Goal: Task Accomplishment & Management: Manage account settings

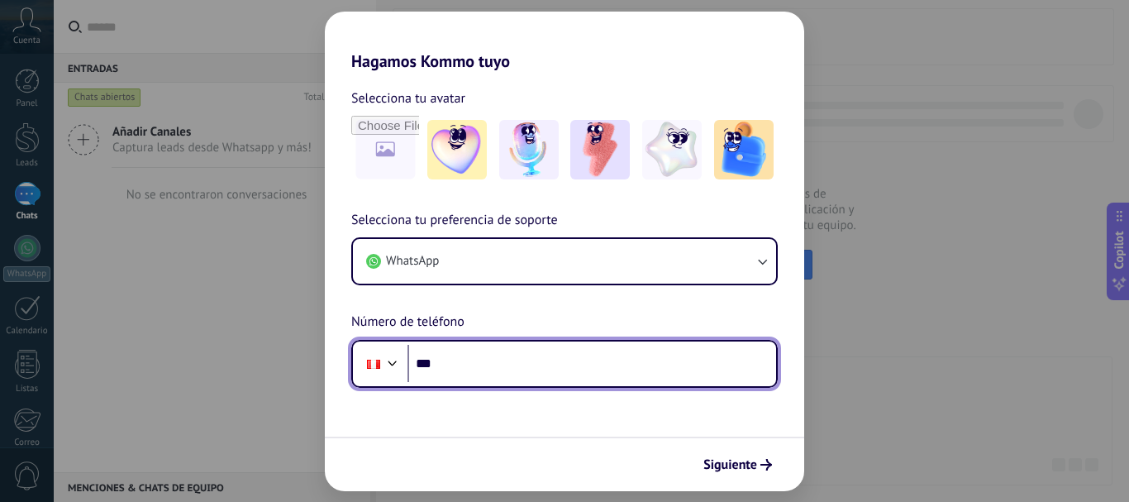
click at [488, 359] on input "***" at bounding box center [591, 364] width 369 height 38
type input "**********"
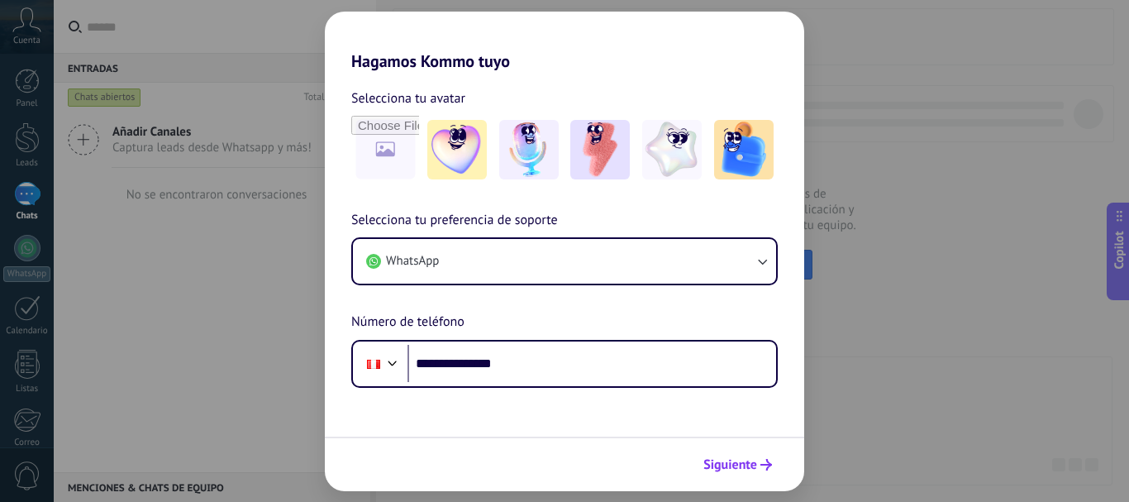
click at [741, 460] on span "Siguiente" at bounding box center [730, 465] width 54 height 12
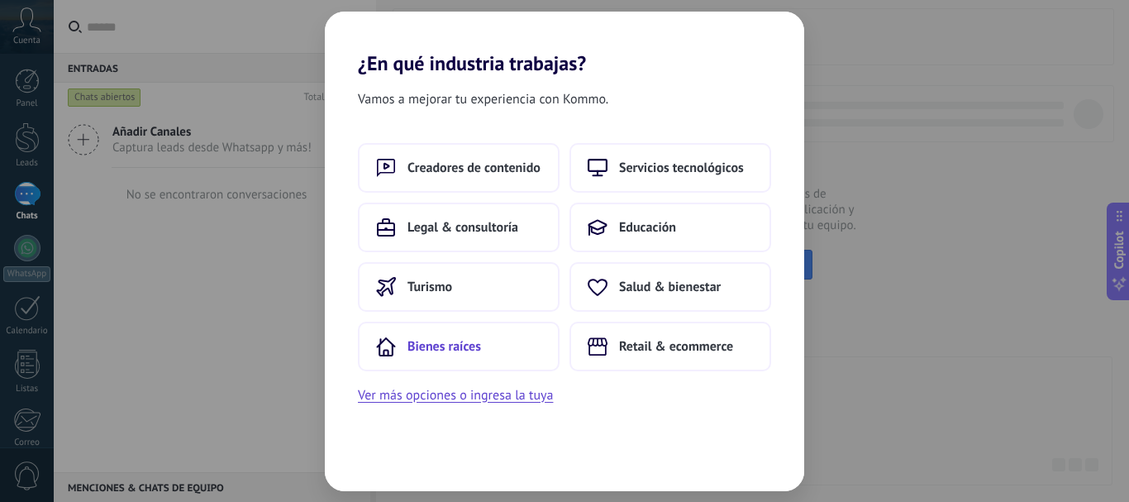
click at [450, 344] on span "Bienes raíces" at bounding box center [444, 346] width 74 height 17
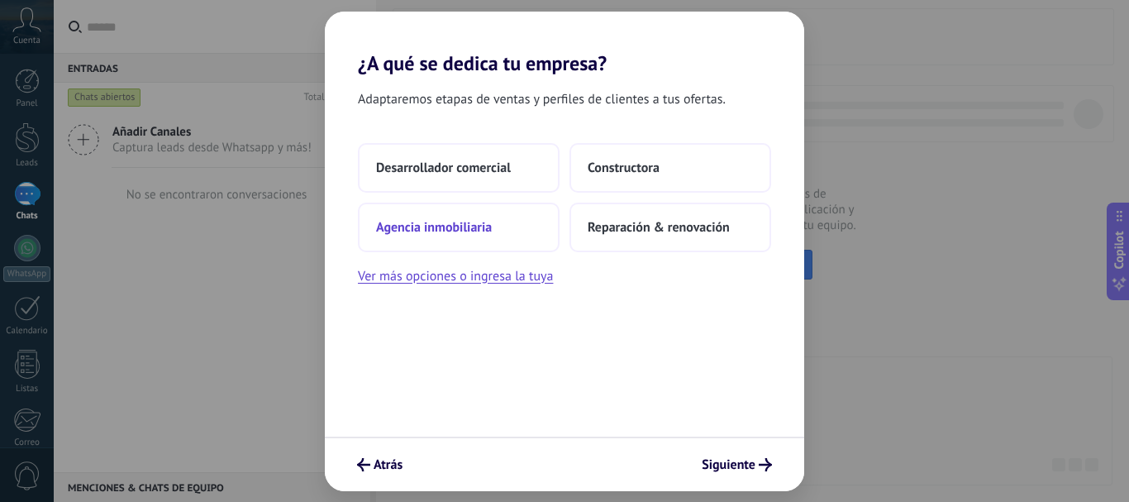
click at [466, 219] on span "Agencia inmobiliaria" at bounding box center [434, 227] width 116 height 17
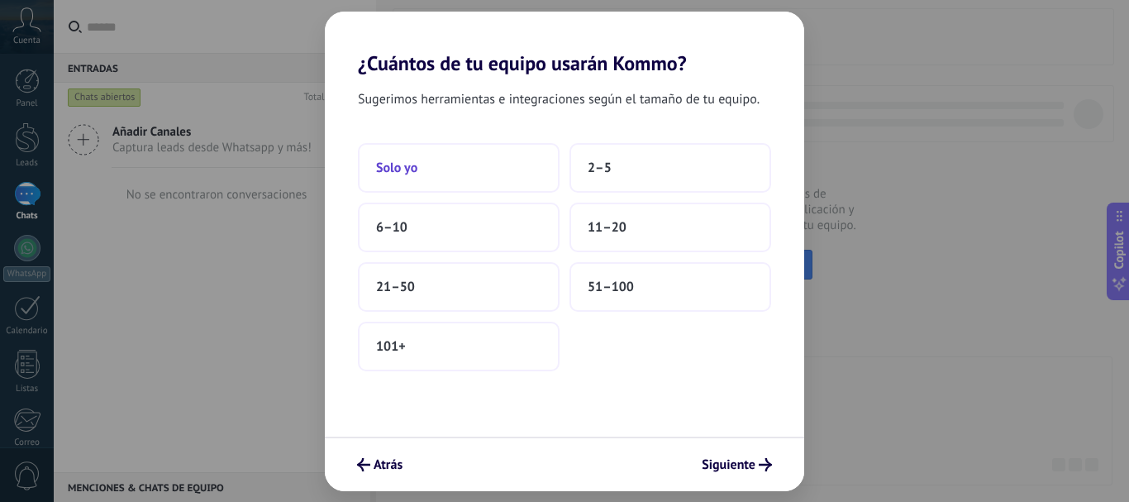
click at [476, 157] on button "Solo yo" at bounding box center [459, 168] width 202 height 50
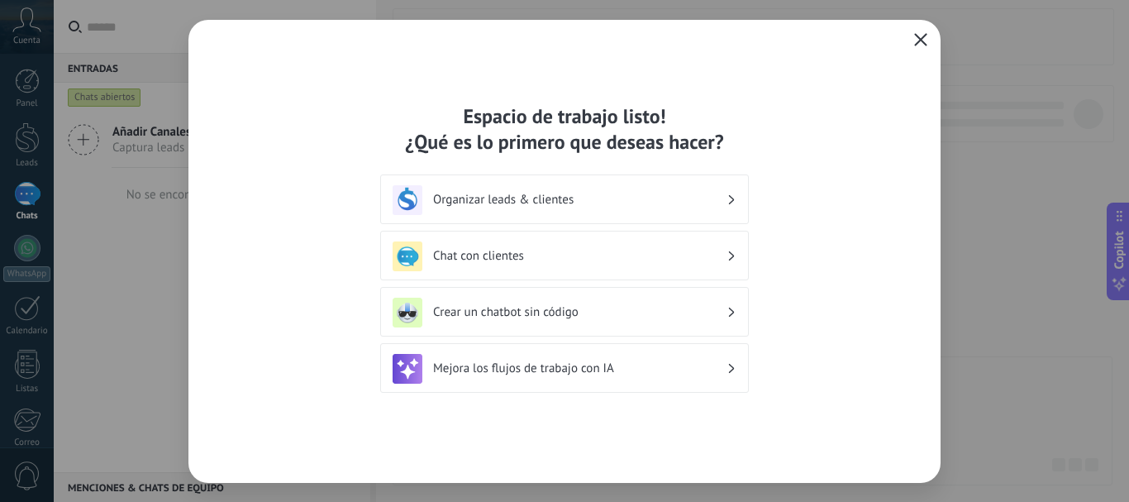
click at [916, 43] on icon "button" at bounding box center [920, 39] width 13 height 13
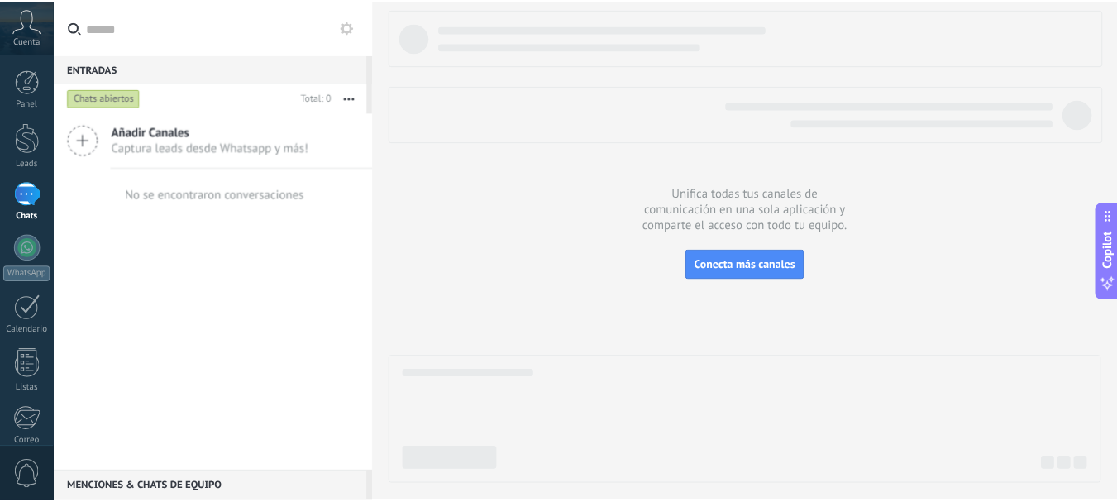
scroll to position [186, 0]
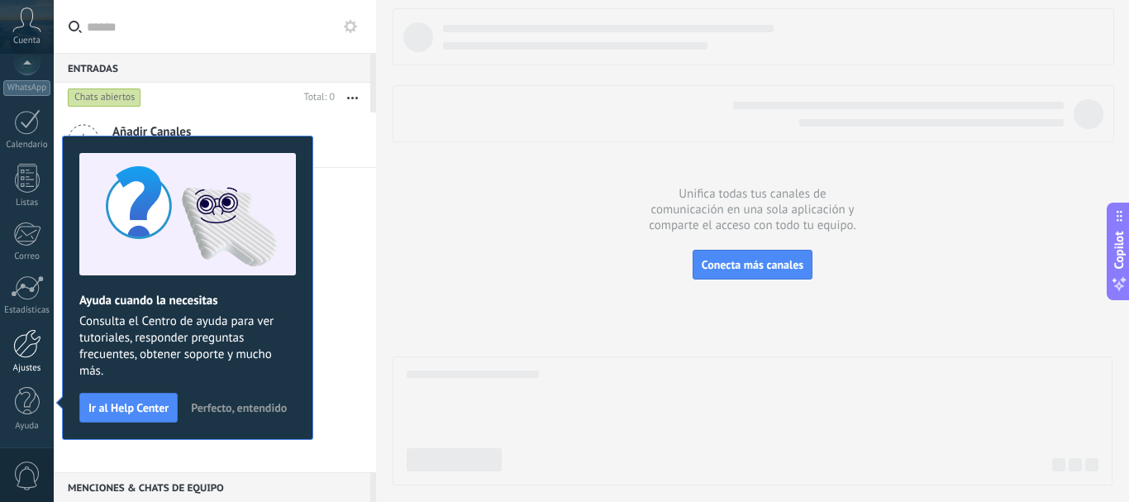
click at [28, 351] on div at bounding box center [27, 343] width 28 height 29
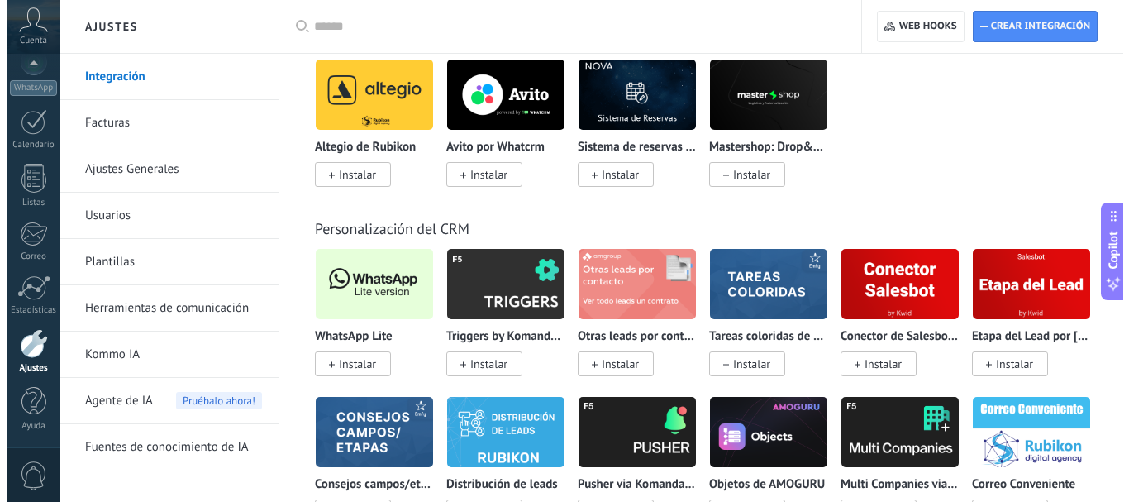
scroll to position [3967, 0]
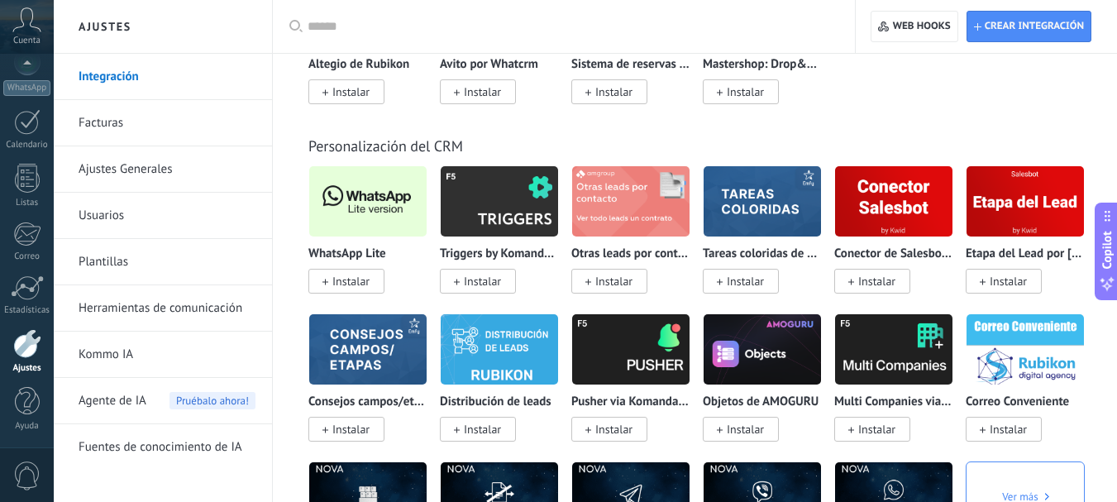
click at [350, 285] on span "Instalar" at bounding box center [350, 281] width 37 height 15
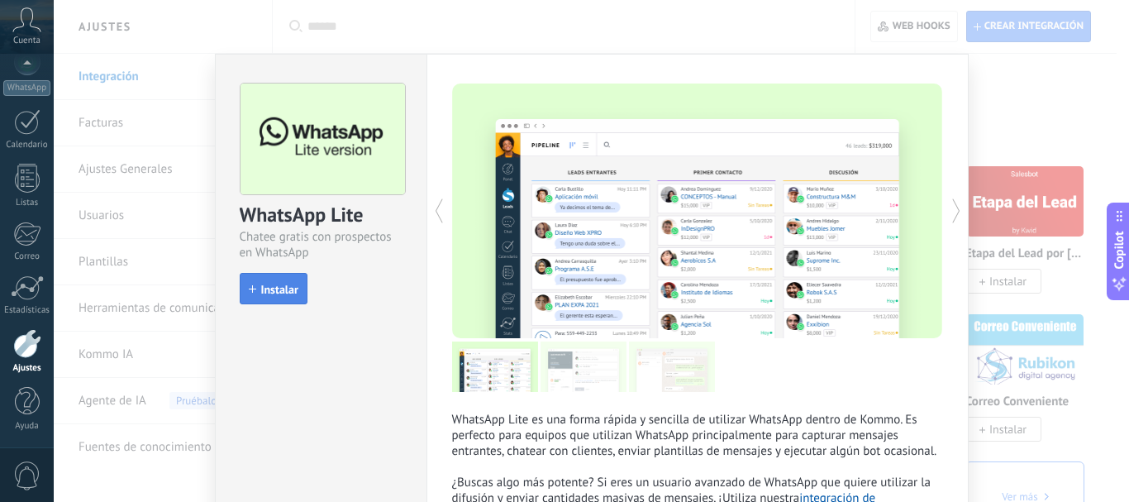
click at [271, 288] on span "Instalar" at bounding box center [279, 289] width 37 height 12
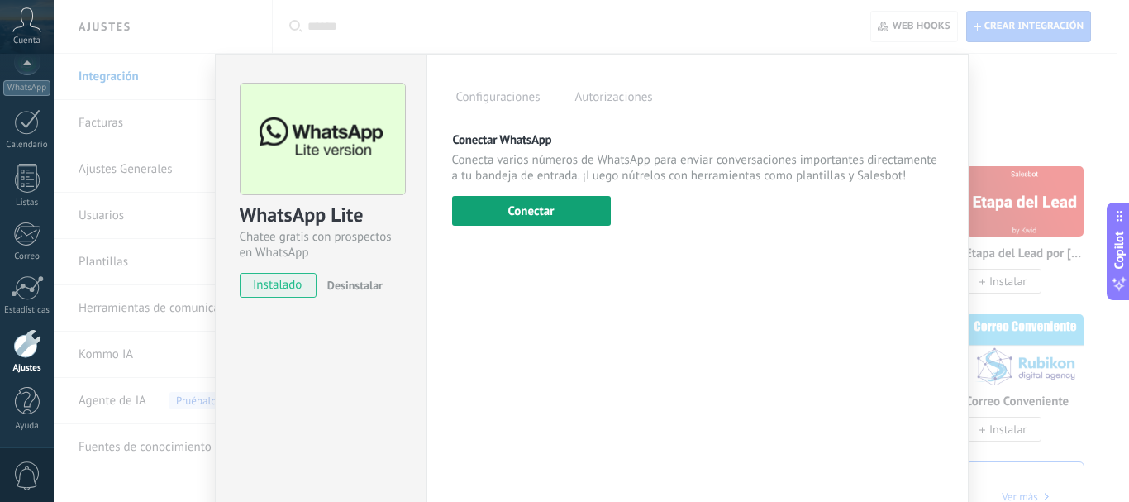
click at [558, 220] on button "Conectar" at bounding box center [531, 211] width 159 height 30
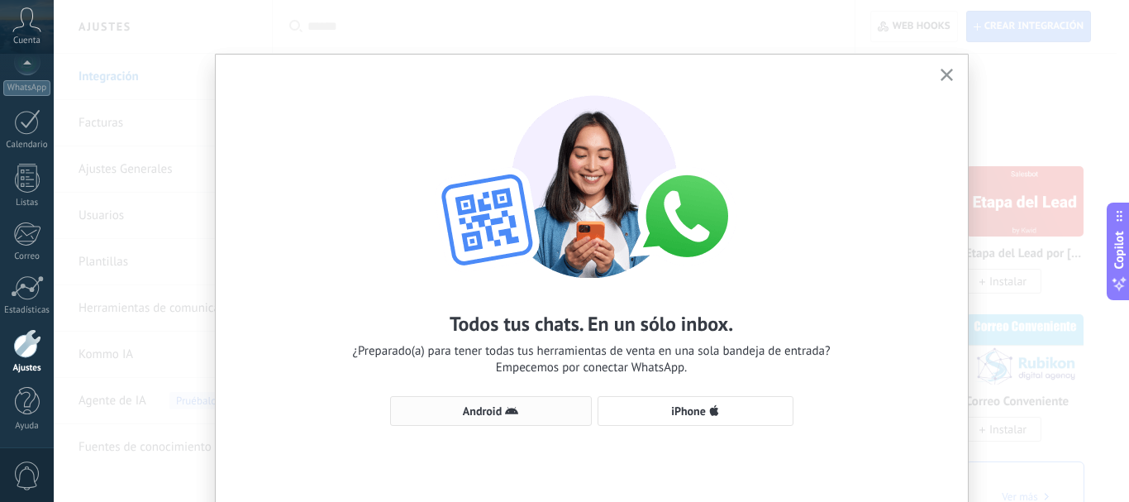
click at [481, 411] on span "Android" at bounding box center [482, 411] width 39 height 12
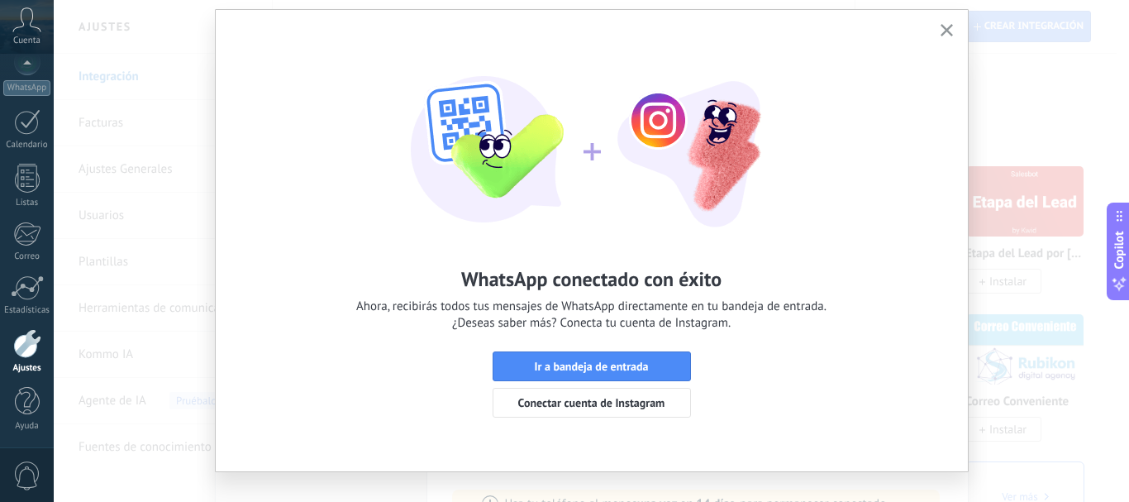
scroll to position [69, 0]
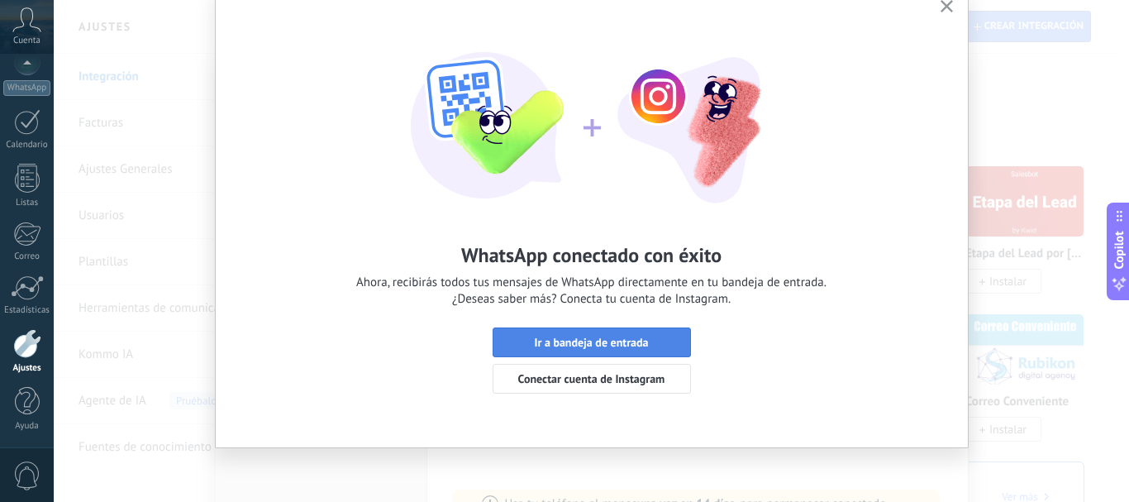
click at [612, 341] on span "Ir a bandeja de entrada" at bounding box center [591, 342] width 114 height 12
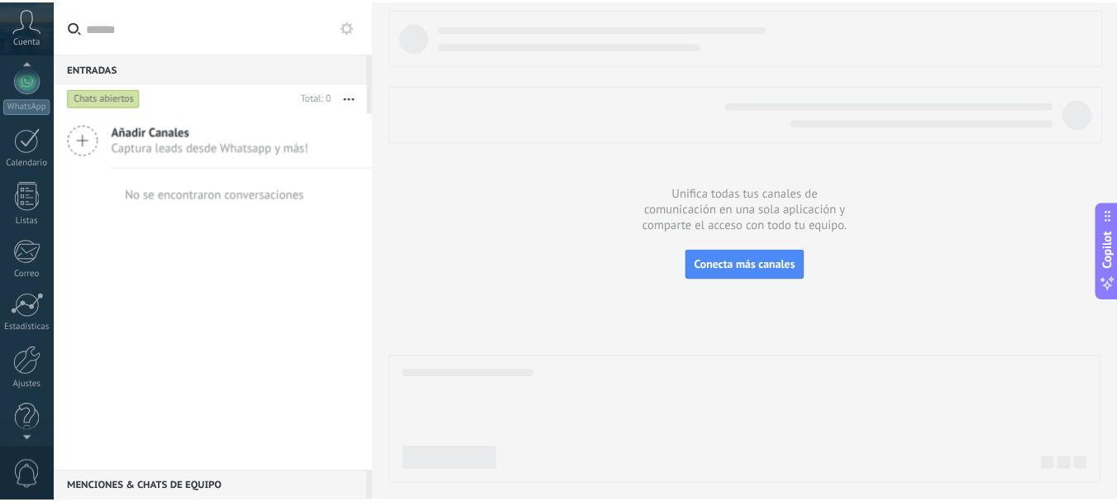
scroll to position [186, 0]
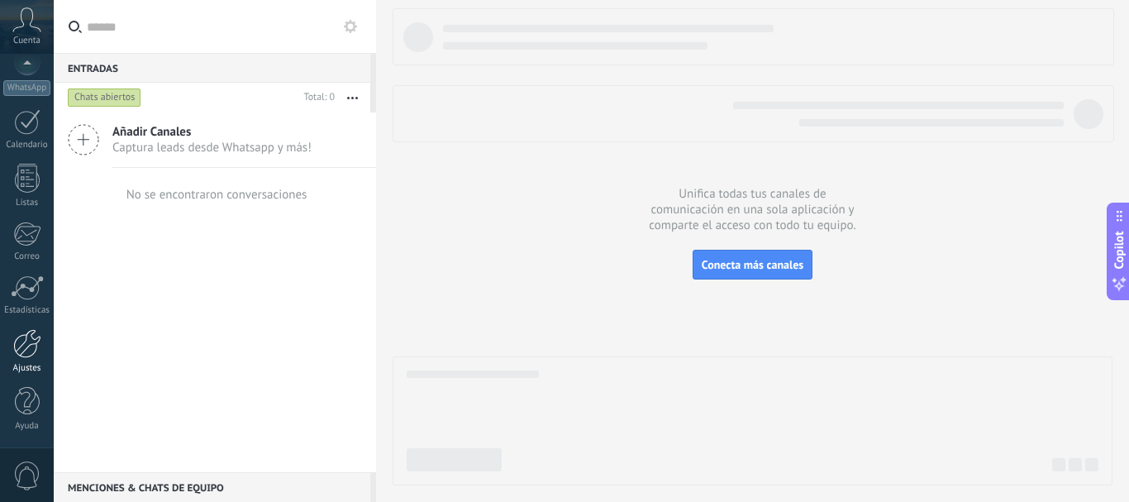
click at [40, 354] on div at bounding box center [27, 343] width 28 height 29
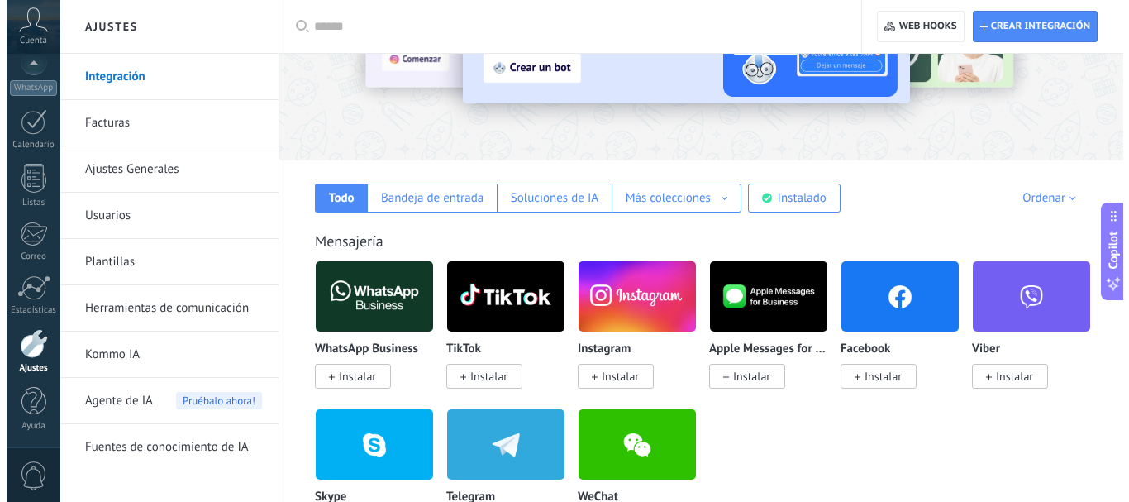
scroll to position [165, 0]
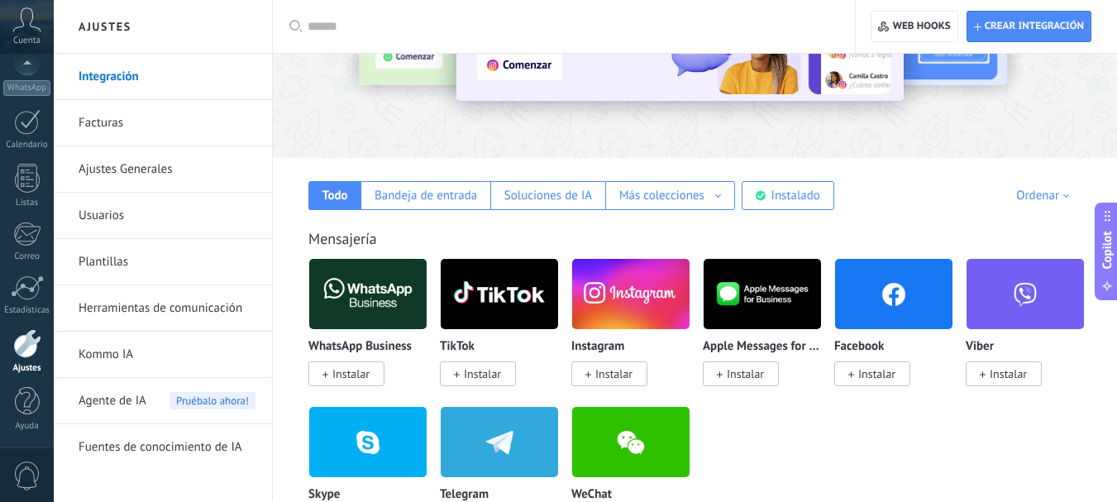
click at [494, 370] on span "Instalar" at bounding box center [482, 373] width 37 height 15
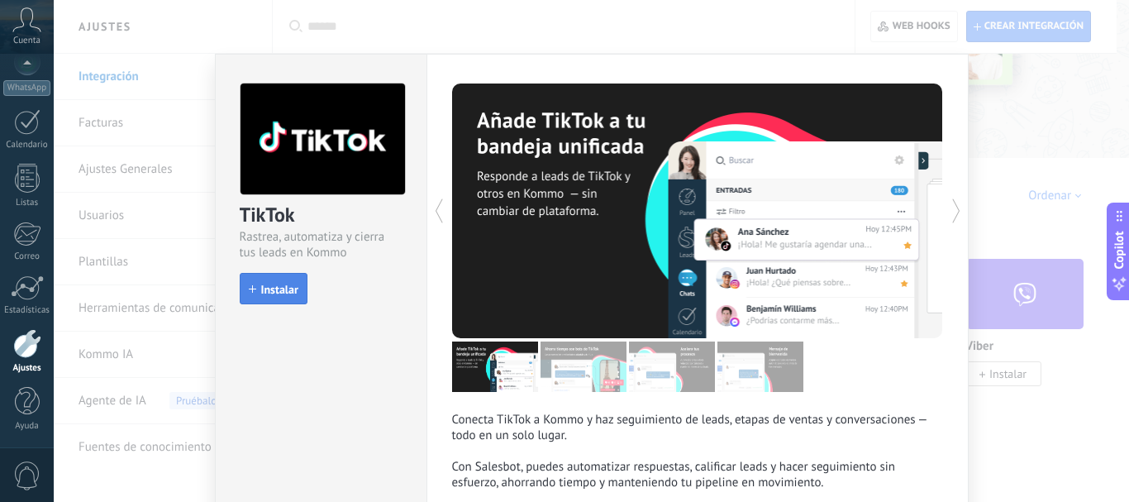
click at [288, 288] on span "Instalar" at bounding box center [279, 289] width 37 height 12
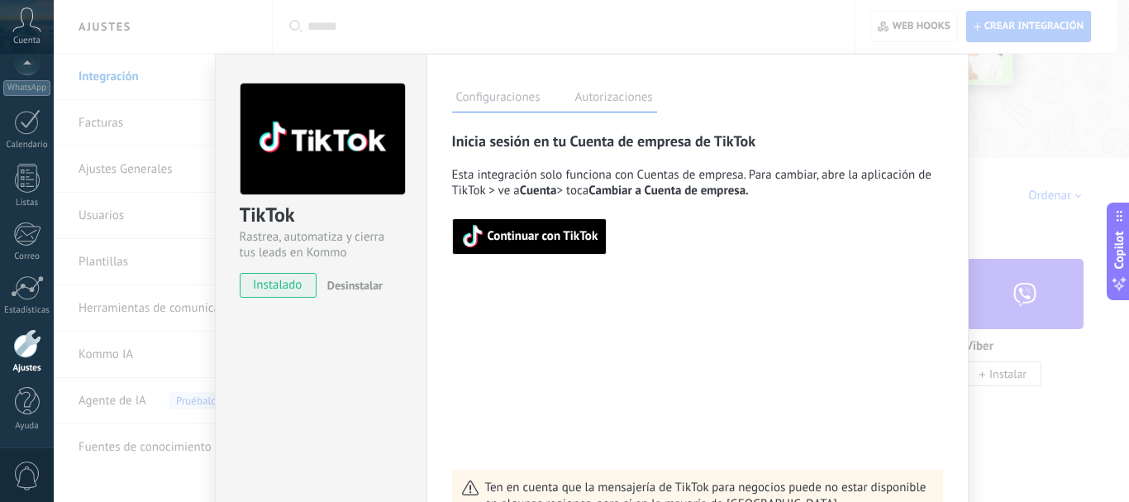
click at [517, 234] on span "Continuar con TikTok" at bounding box center [543, 237] width 111 height 12
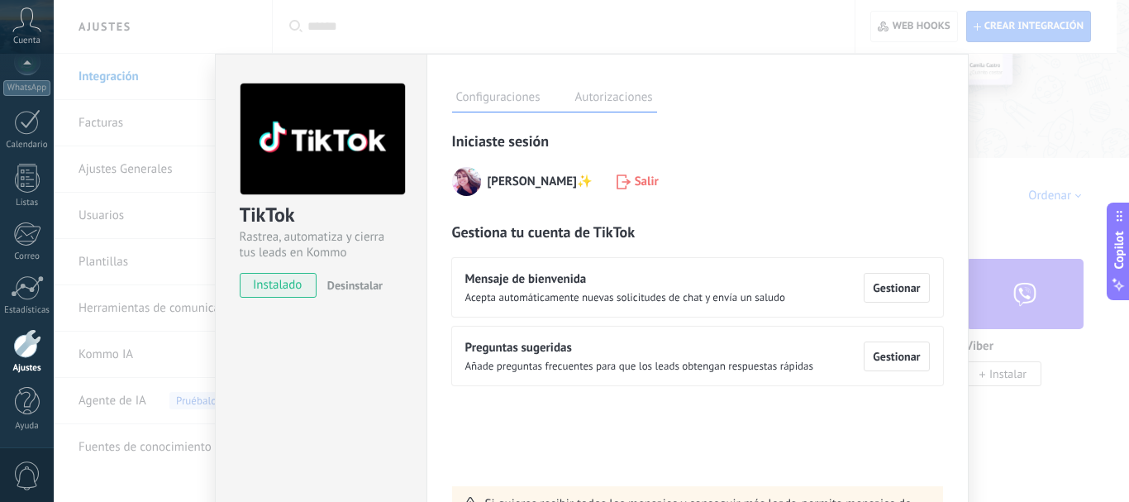
click at [21, 355] on div at bounding box center [27, 343] width 28 height 29
click at [21, 343] on div at bounding box center [27, 343] width 28 height 29
click at [18, 341] on div at bounding box center [27, 343] width 28 height 29
click at [31, 338] on div at bounding box center [27, 343] width 28 height 29
click at [29, 291] on div at bounding box center [27, 287] width 33 height 25
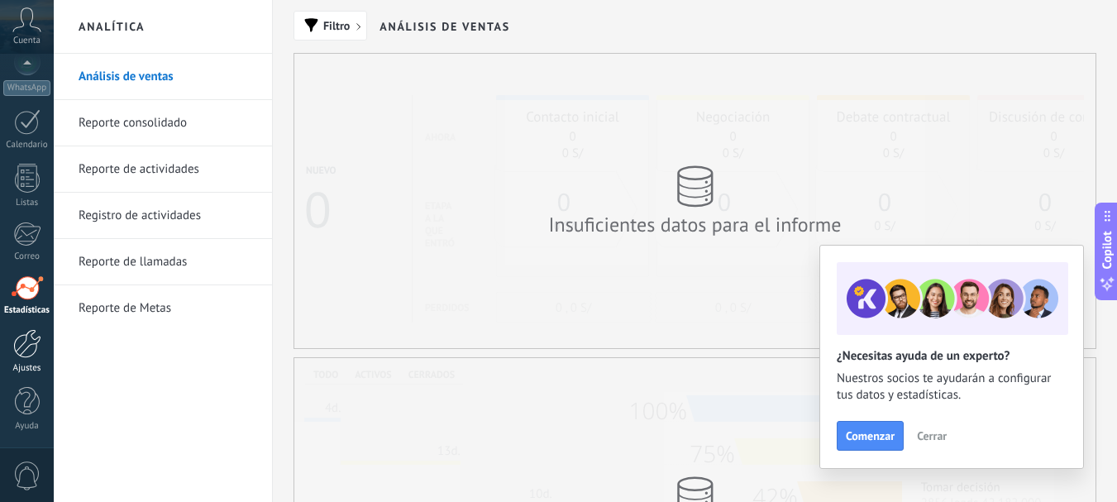
click at [26, 346] on div at bounding box center [27, 343] width 28 height 29
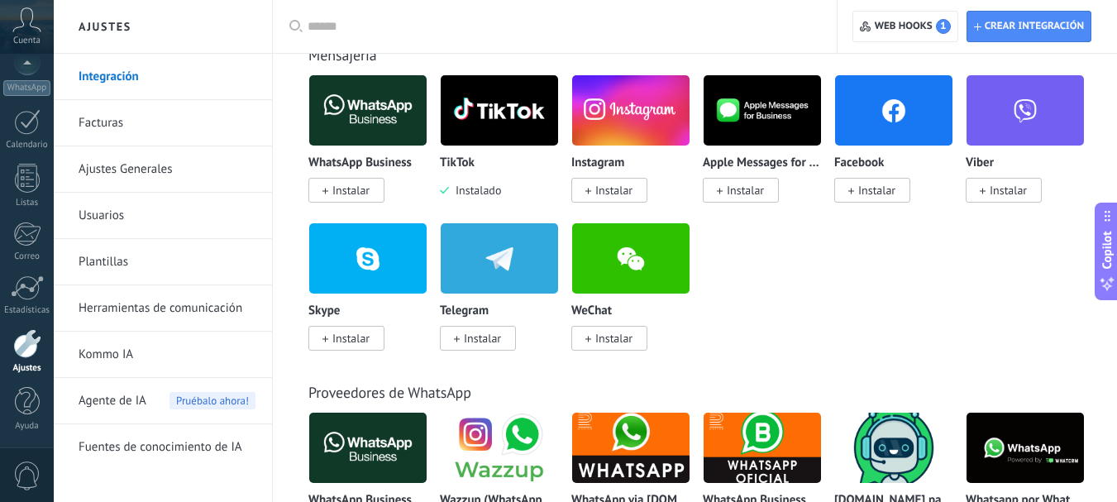
scroll to position [248, 0]
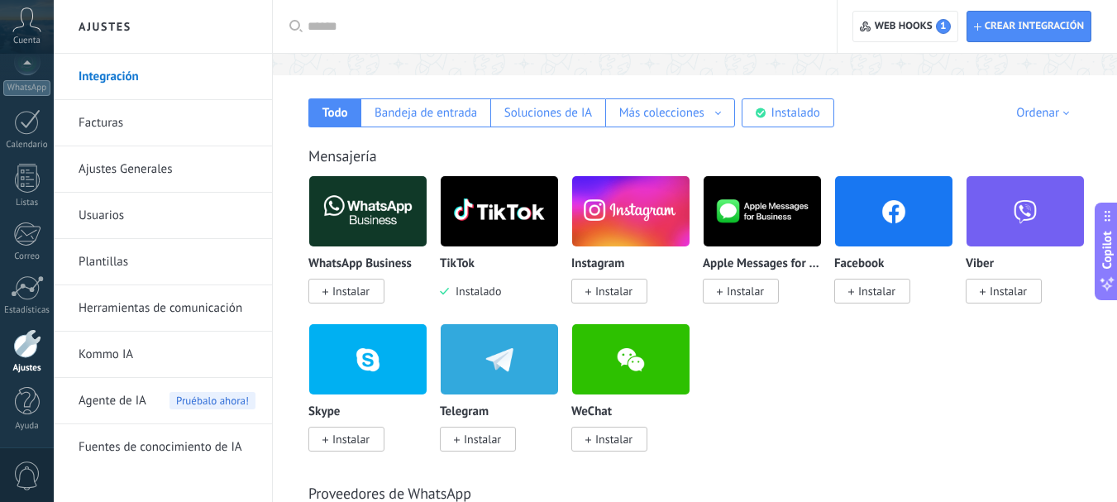
click at [880, 296] on span "Instalar" at bounding box center [876, 290] width 37 height 15
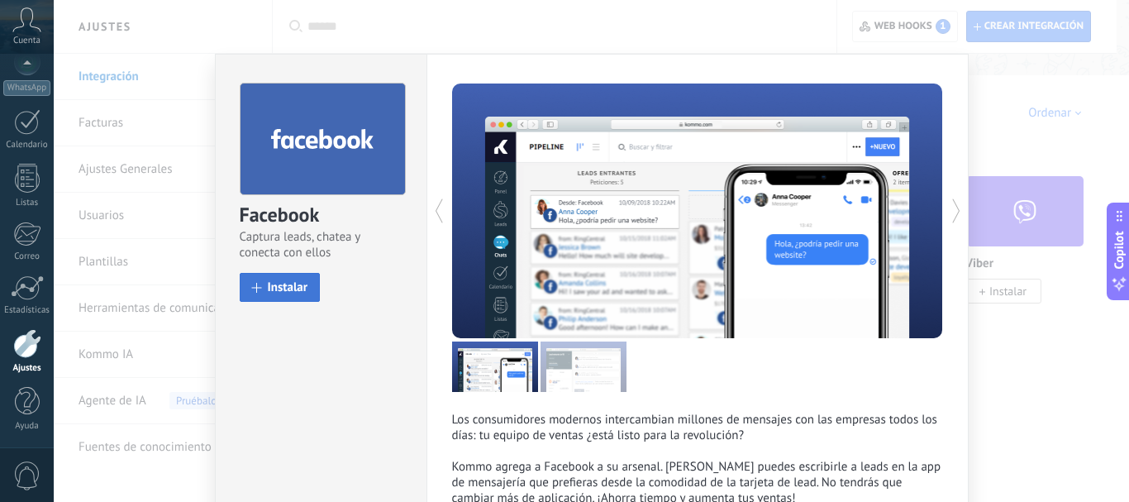
click at [288, 279] on button "Instalar" at bounding box center [280, 287] width 81 height 29
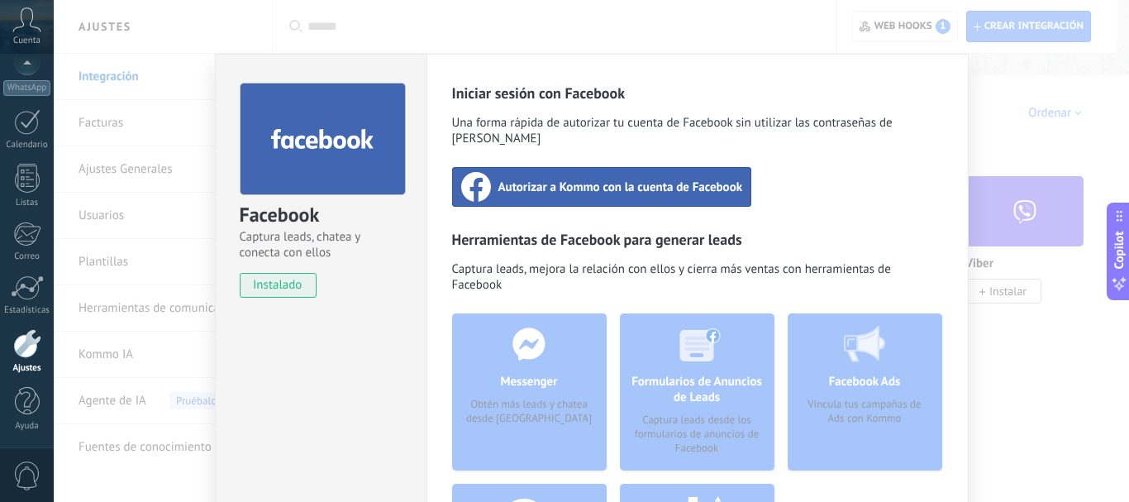
click at [625, 179] on span "Autorizar a Kommo con la cuenta de Facebook" at bounding box center [620, 187] width 245 height 17
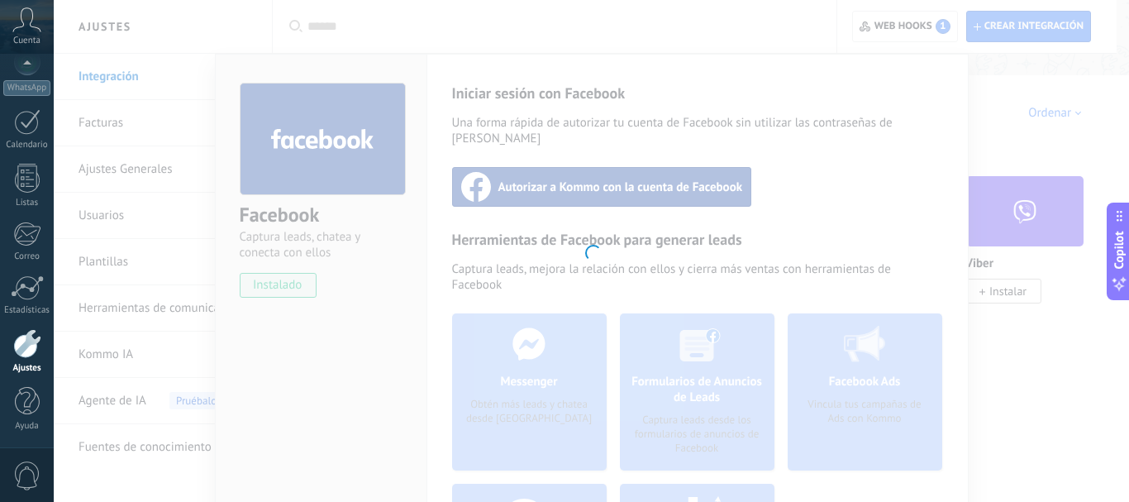
click at [25, 345] on div at bounding box center [27, 343] width 28 height 29
click at [22, 279] on div at bounding box center [27, 287] width 33 height 25
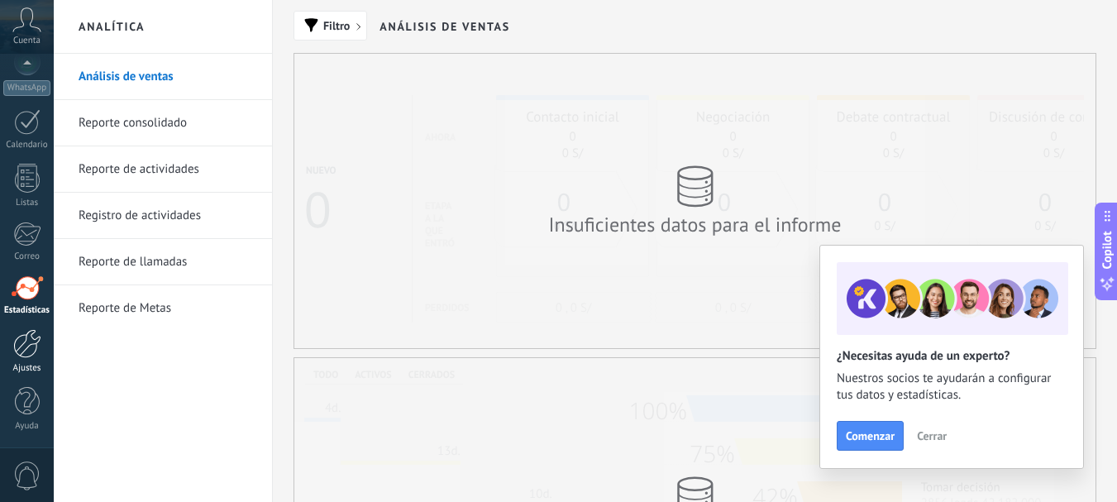
click at [22, 339] on div at bounding box center [27, 343] width 28 height 29
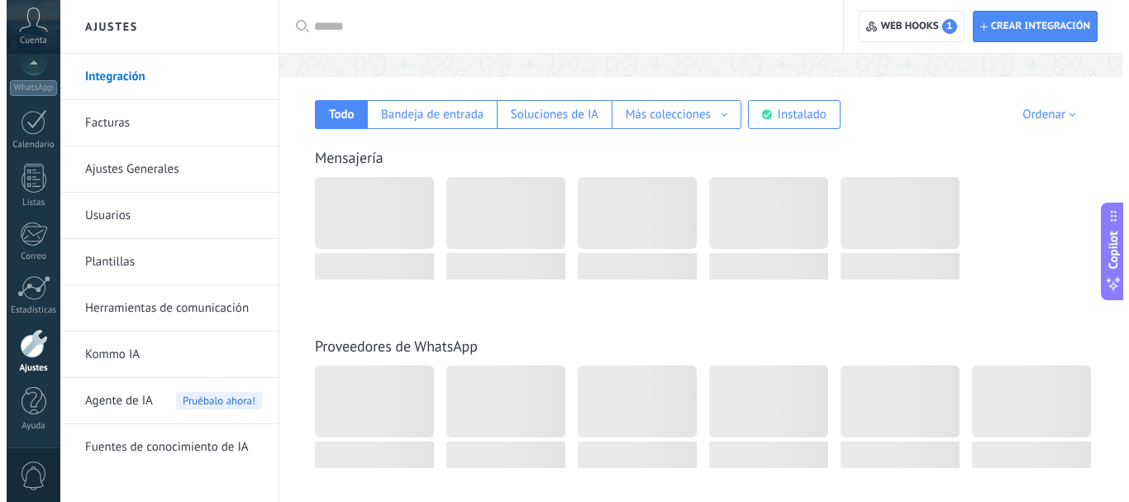
scroll to position [248, 0]
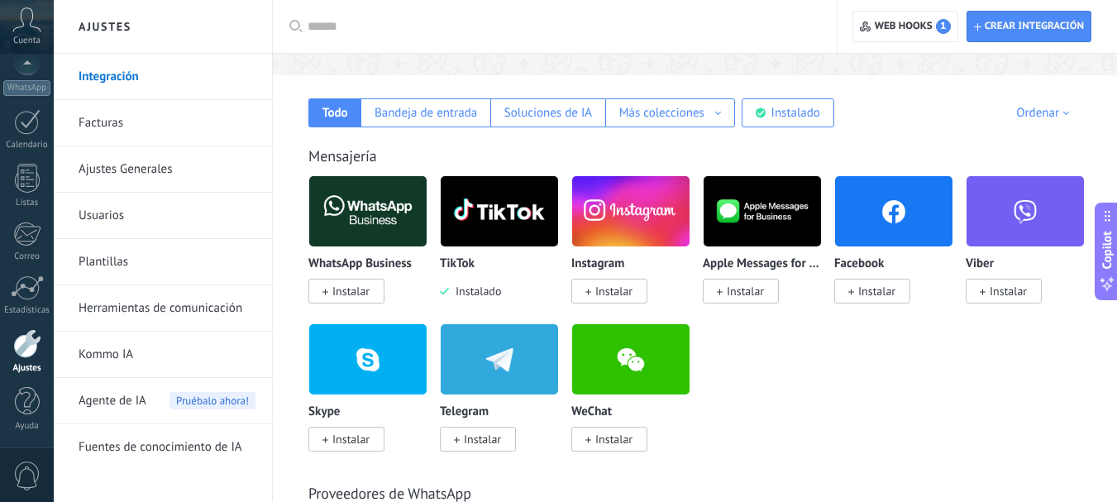
click at [865, 288] on span "Instalar" at bounding box center [876, 290] width 37 height 15
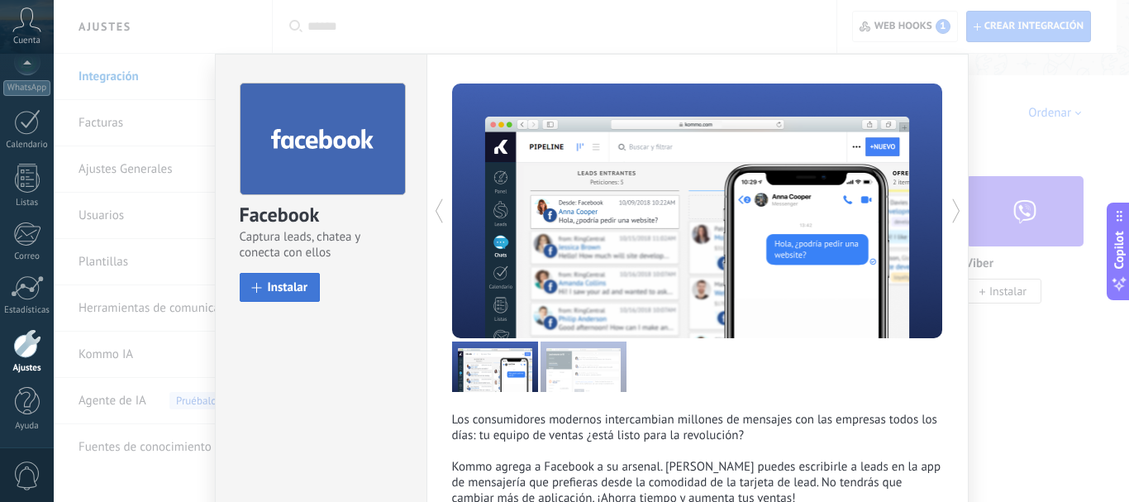
click at [283, 288] on span "Instalar" at bounding box center [288, 287] width 40 height 12
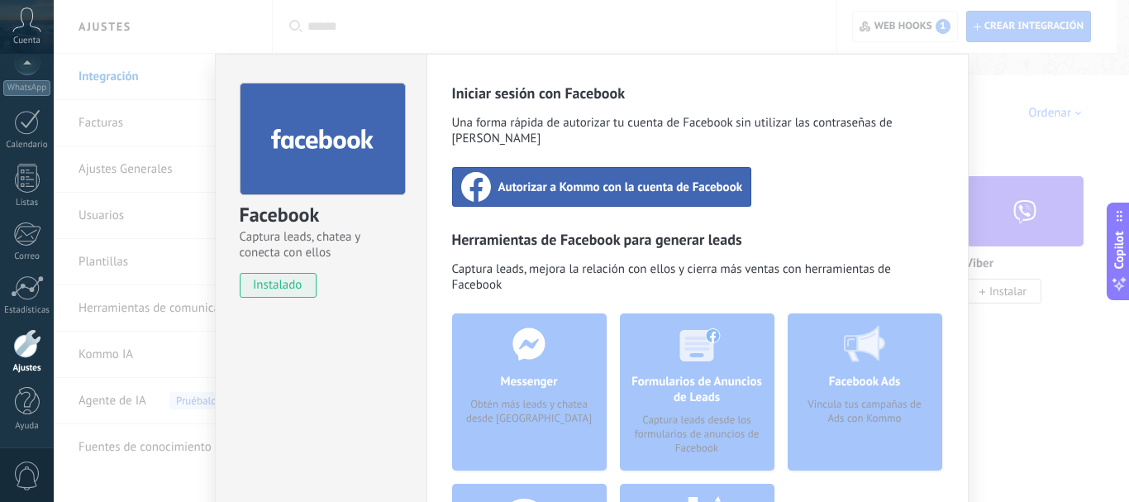
click at [658, 179] on span "Autorizar a Kommo con la cuenta de Facebook" at bounding box center [620, 187] width 245 height 17
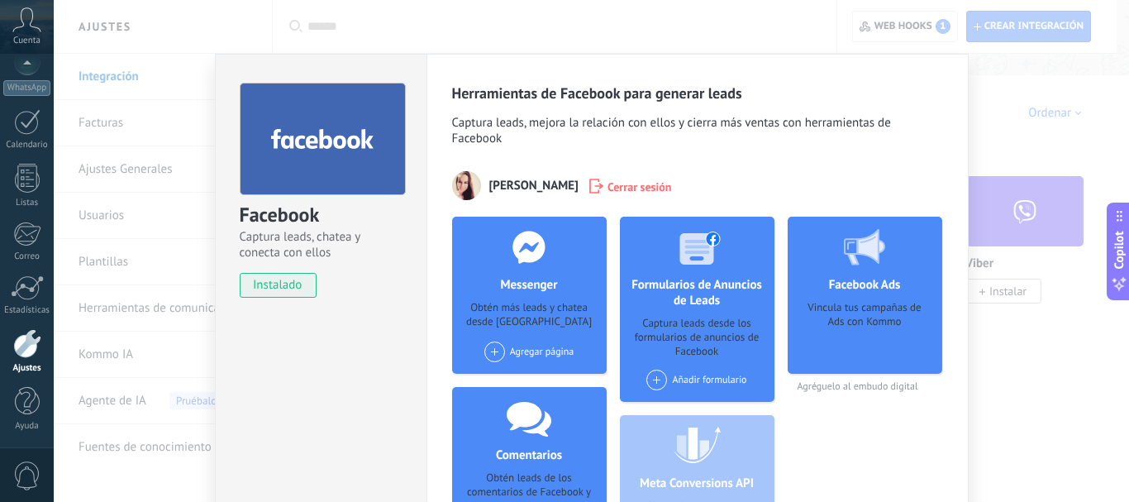
scroll to position [83, 0]
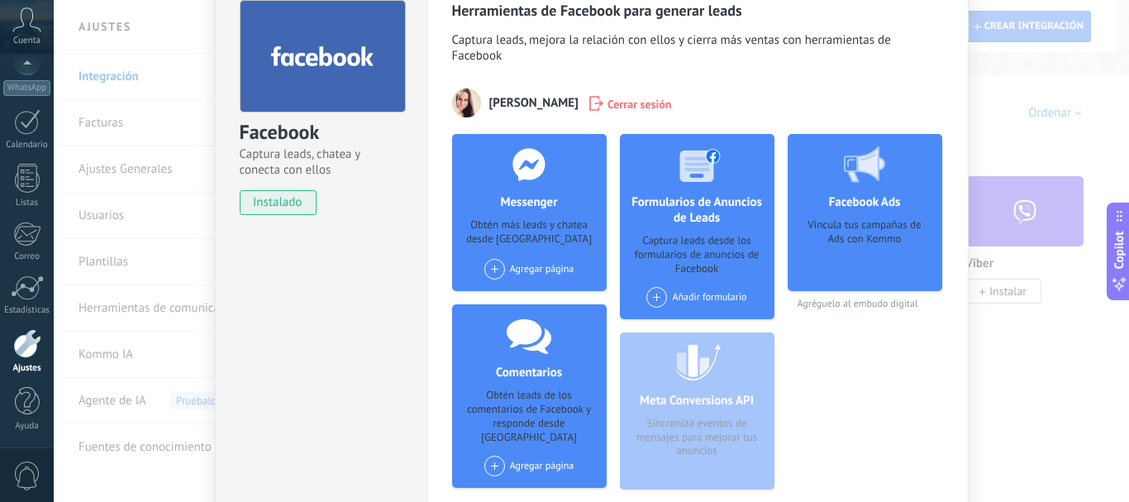
click at [490, 455] on span at bounding box center [494, 465] width 21 height 21
click at [526, 479] on div "[PERSON_NAME] / Agente Inmobiliario" at bounding box center [583, 497] width 200 height 36
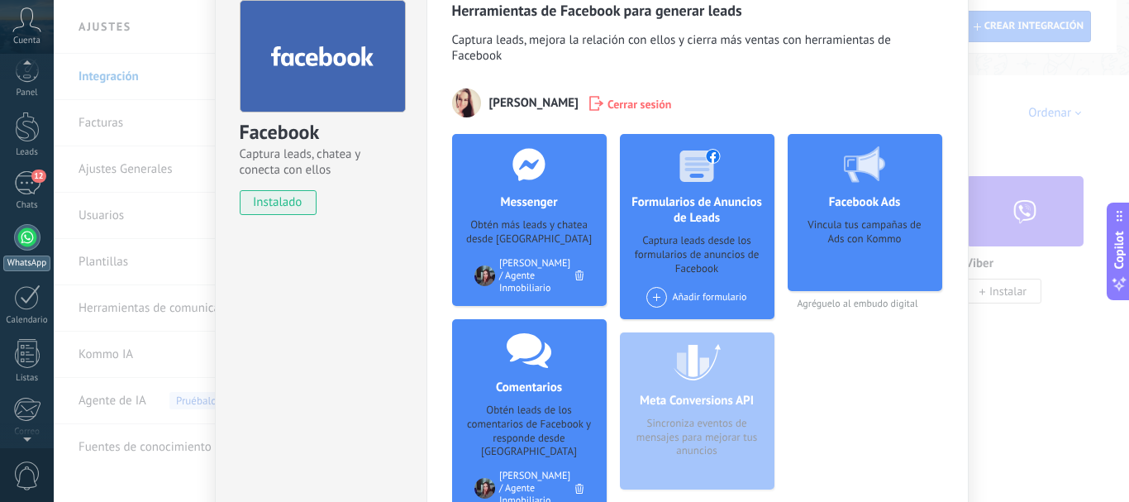
scroll to position [0, 0]
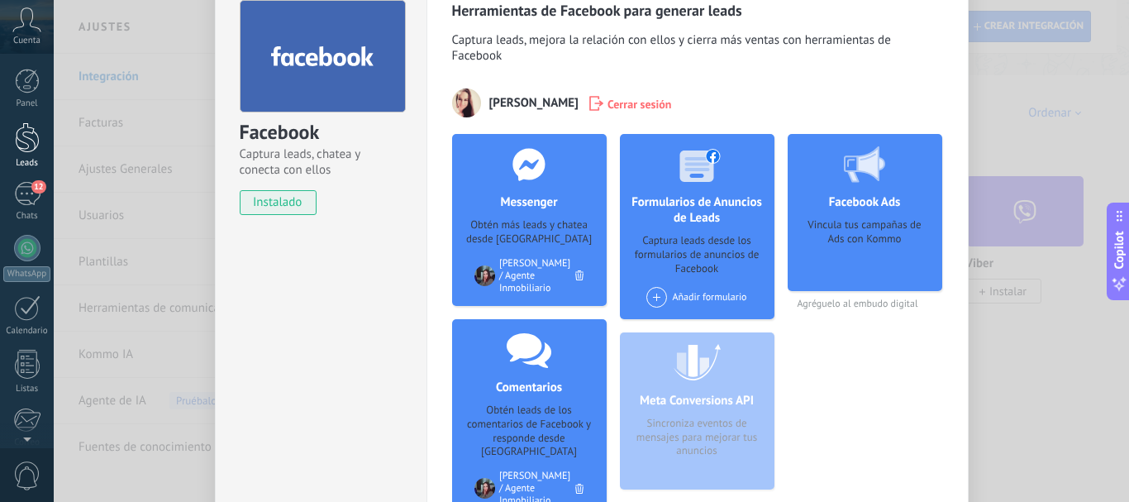
click at [17, 139] on div at bounding box center [27, 137] width 25 height 31
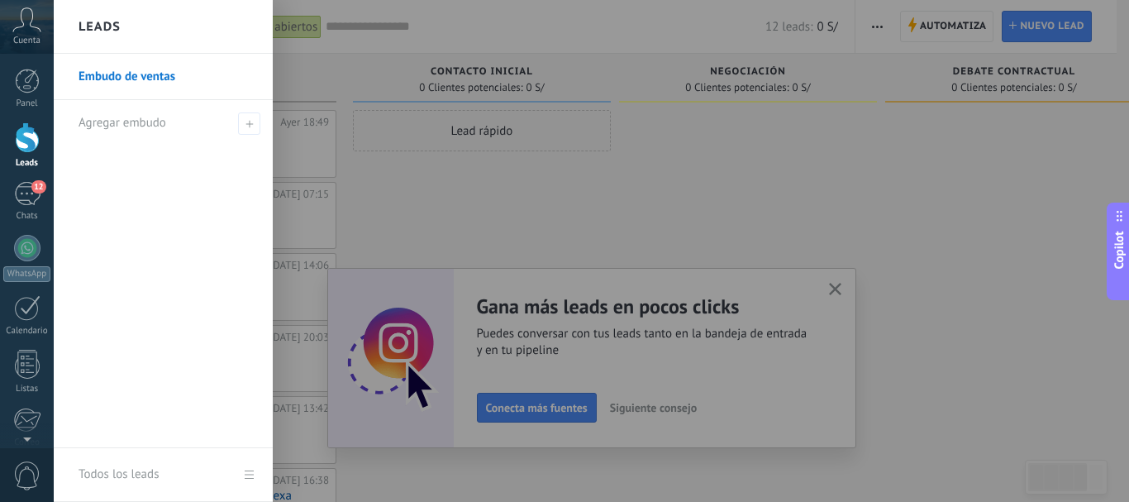
click at [141, 75] on link "Embudo de ventas" at bounding box center [168, 77] width 178 height 46
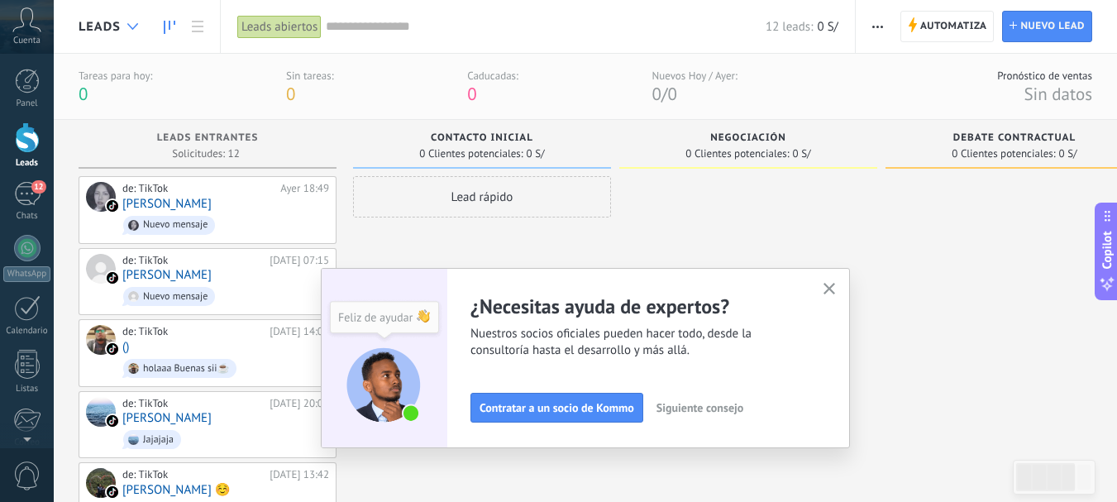
click at [131, 25] on icon at bounding box center [132, 26] width 11 height 7
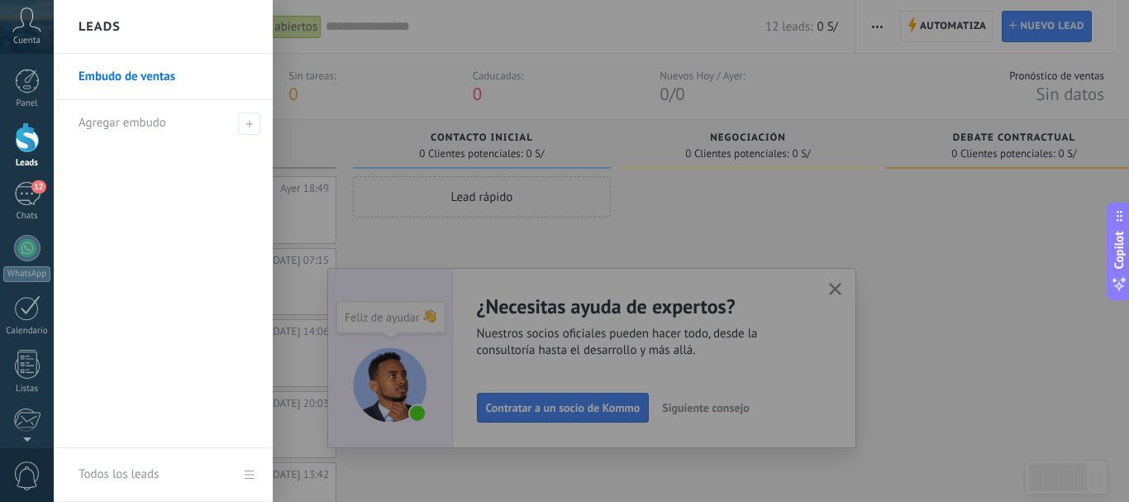
click at [157, 17] on div "Leads" at bounding box center [163, 27] width 219 height 54
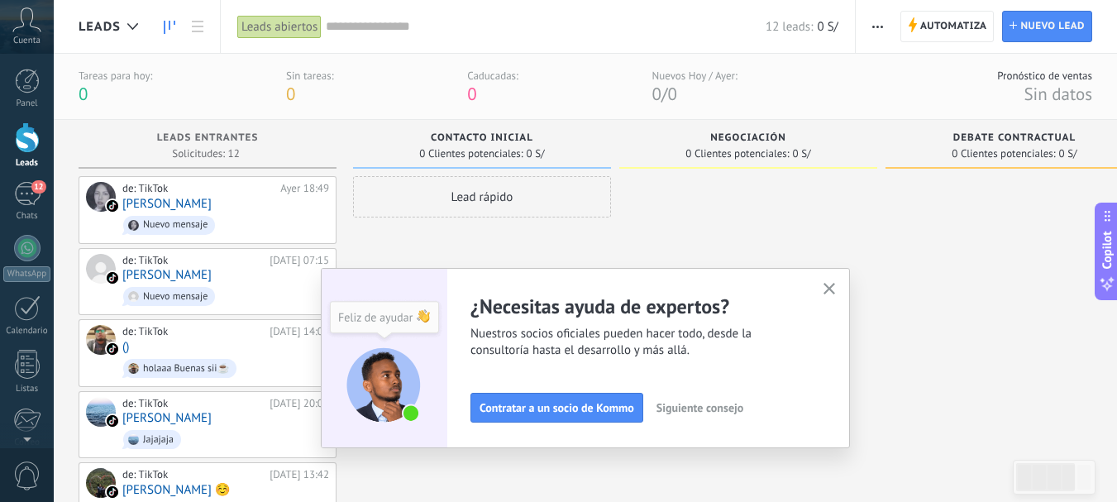
click at [36, 31] on icon at bounding box center [26, 19] width 29 height 25
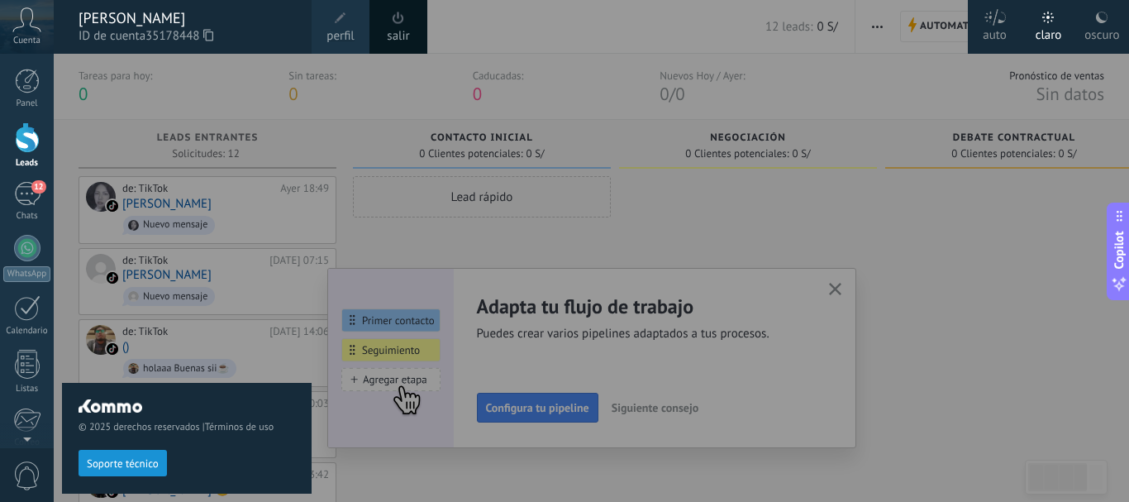
click at [23, 137] on div at bounding box center [27, 137] width 25 height 31
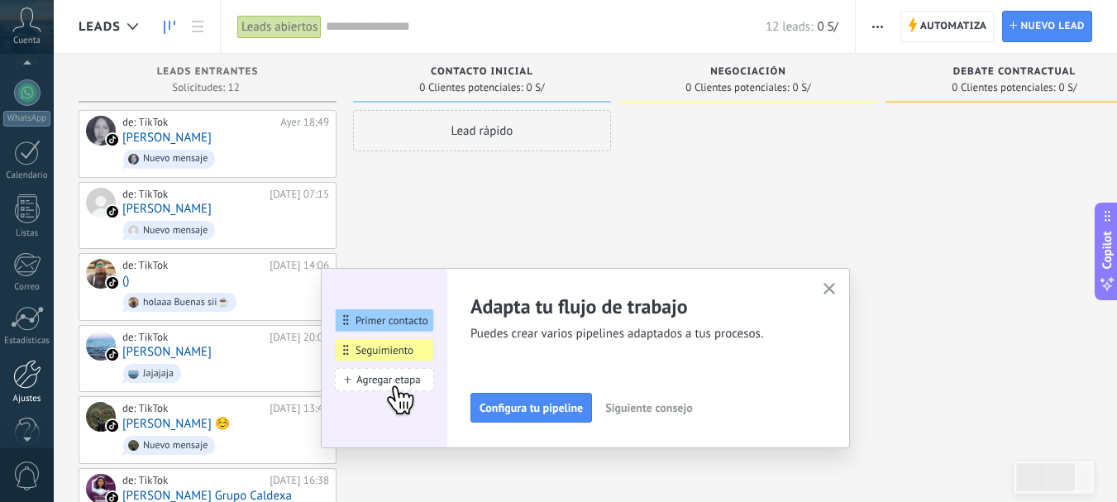
scroll to position [186, 0]
click at [38, 350] on div at bounding box center [27, 343] width 28 height 29
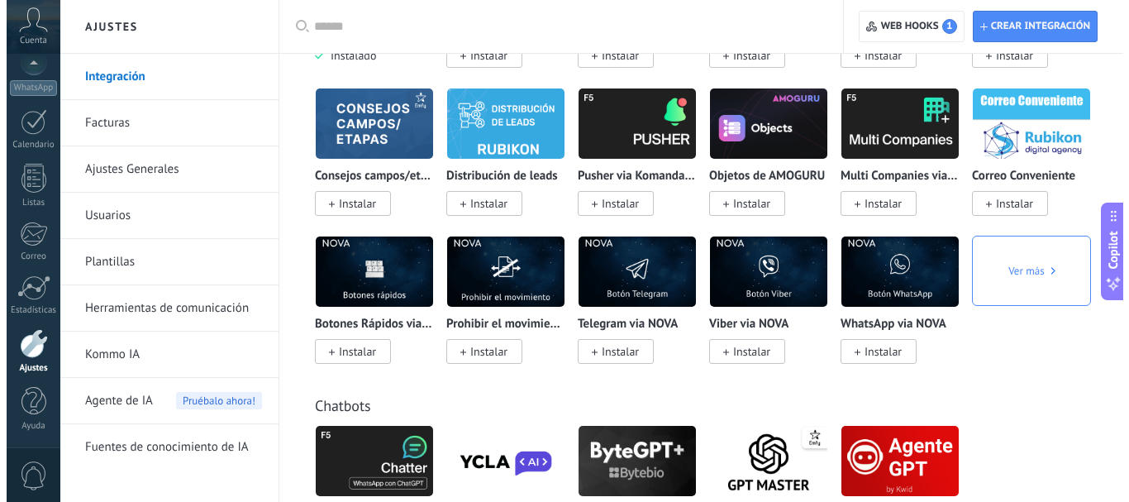
scroll to position [4050, 0]
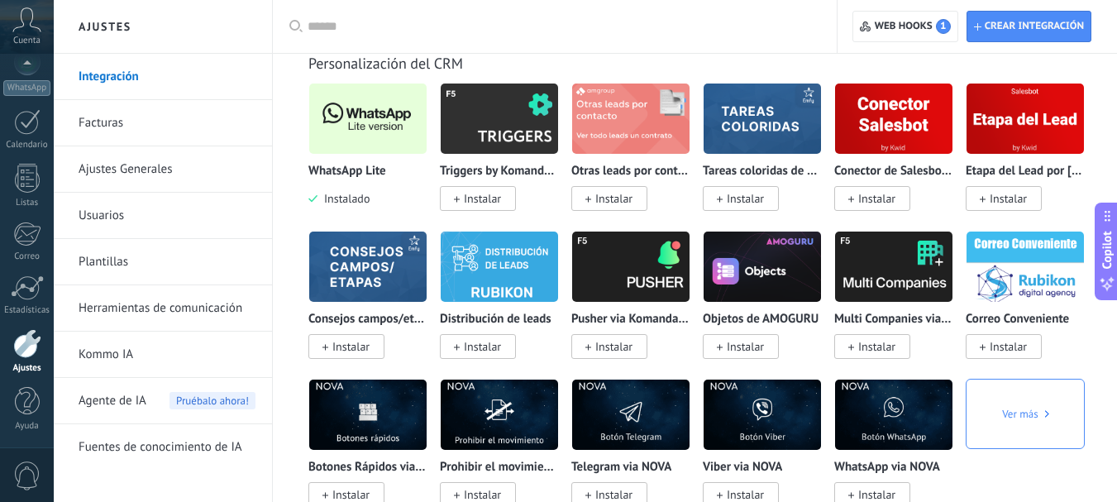
click at [380, 120] on img at bounding box center [367, 119] width 117 height 80
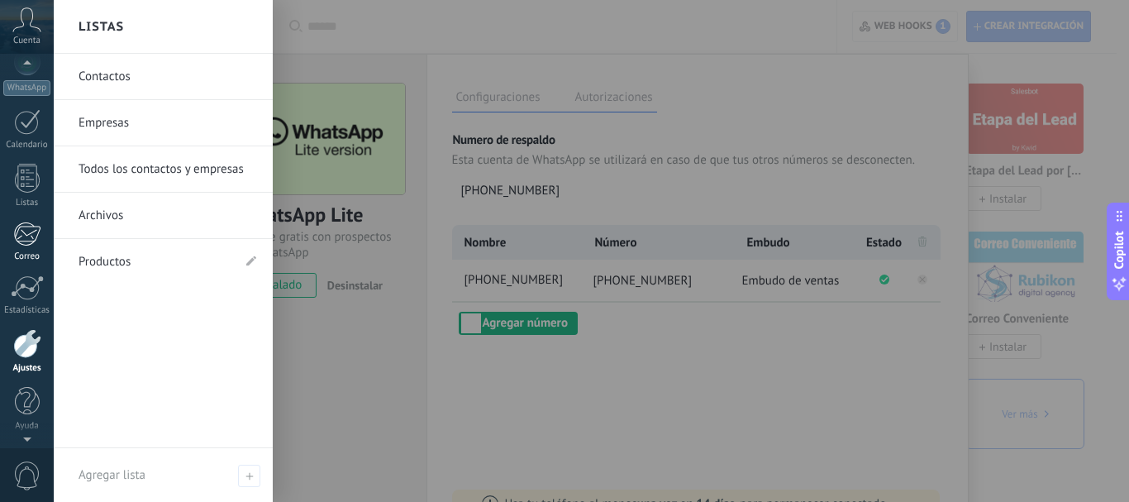
scroll to position [0, 0]
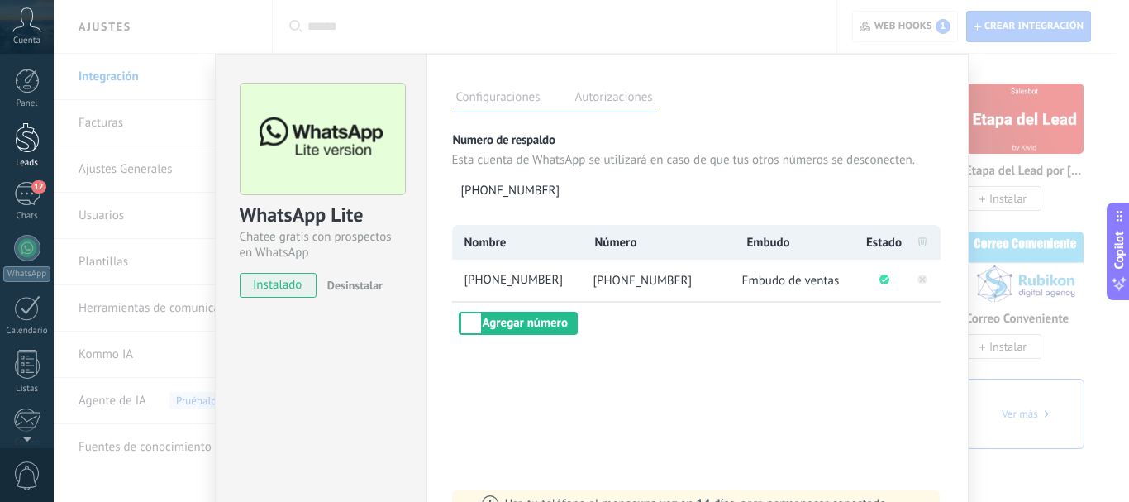
click at [23, 142] on div at bounding box center [27, 137] width 25 height 31
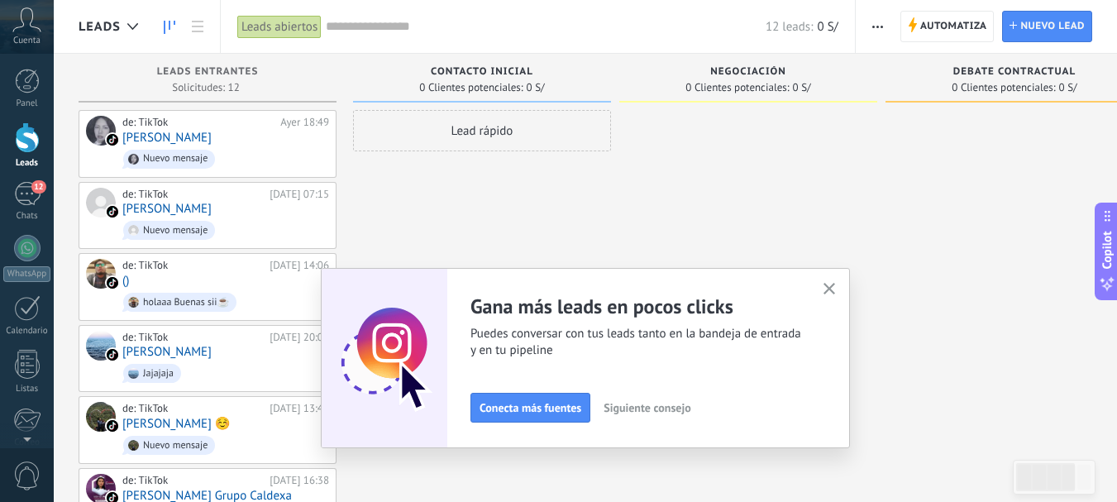
click at [109, 25] on span "Leads" at bounding box center [100, 27] width 42 height 16
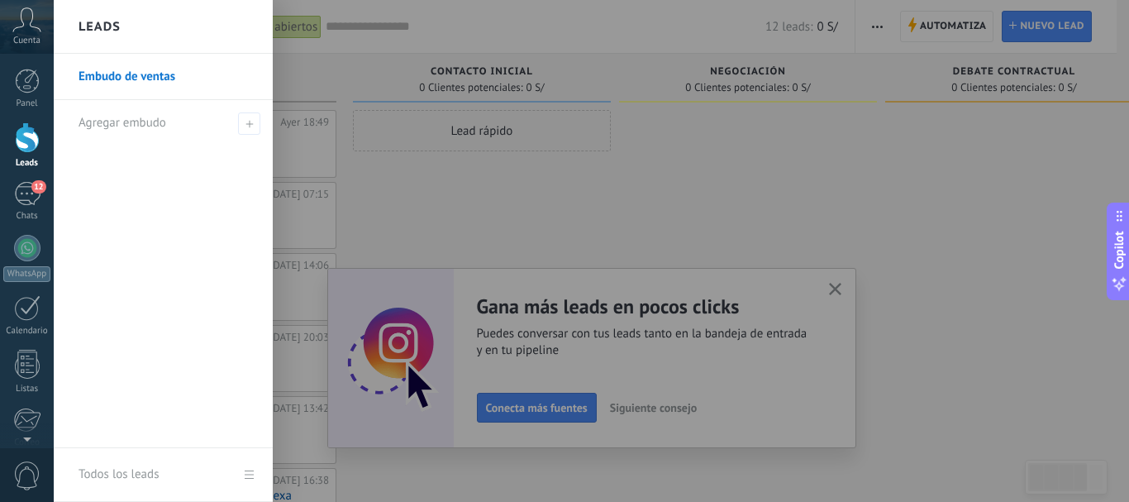
click at [109, 25] on h2 "Leads" at bounding box center [100, 27] width 42 height 52
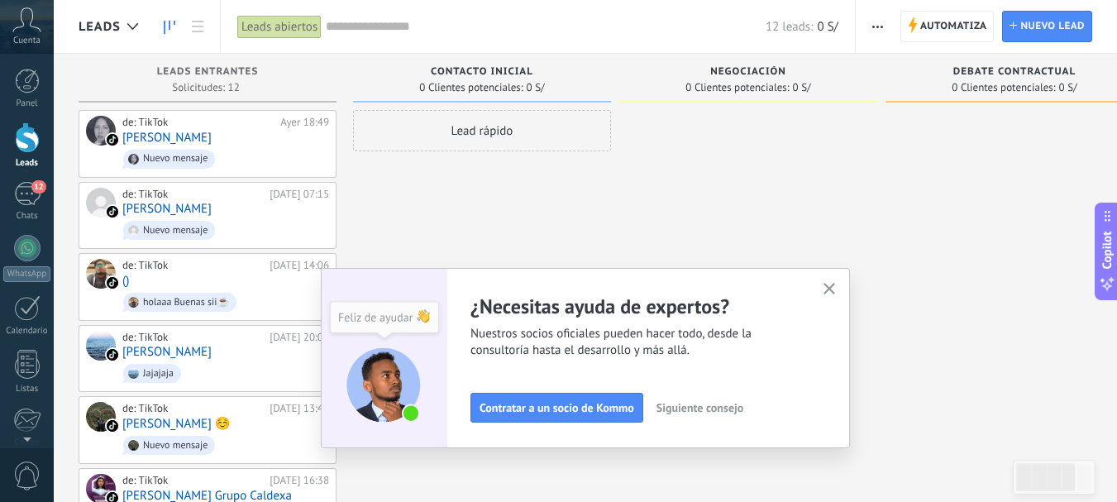
click at [109, 25] on span "Leads" at bounding box center [100, 27] width 42 height 16
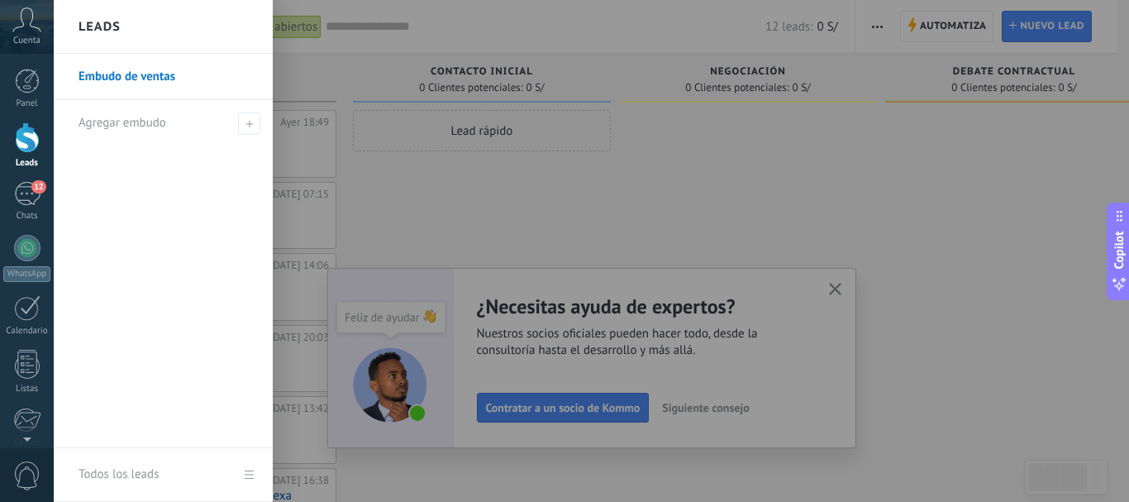
click at [109, 25] on h2 "Leads" at bounding box center [100, 27] width 42 height 52
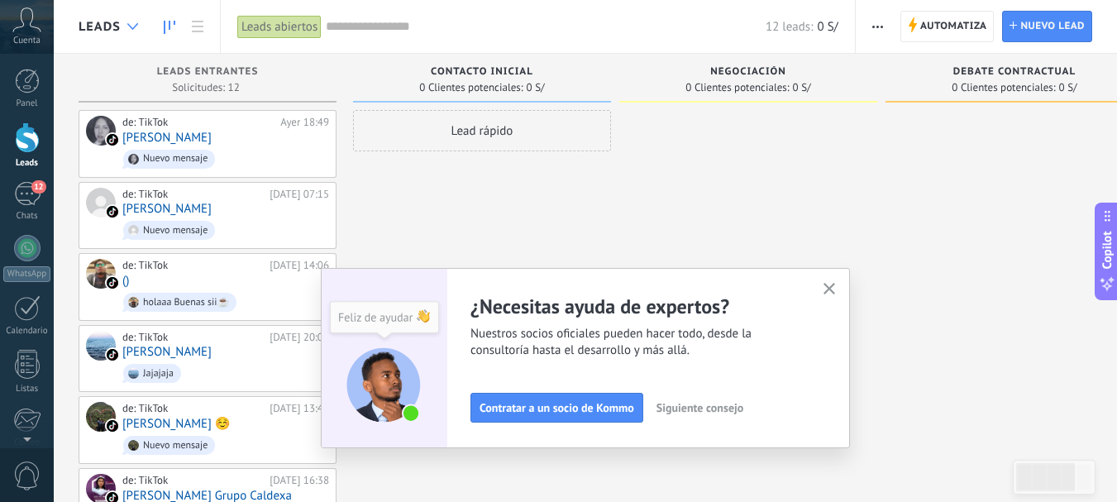
click at [131, 21] on div at bounding box center [132, 27] width 27 height 32
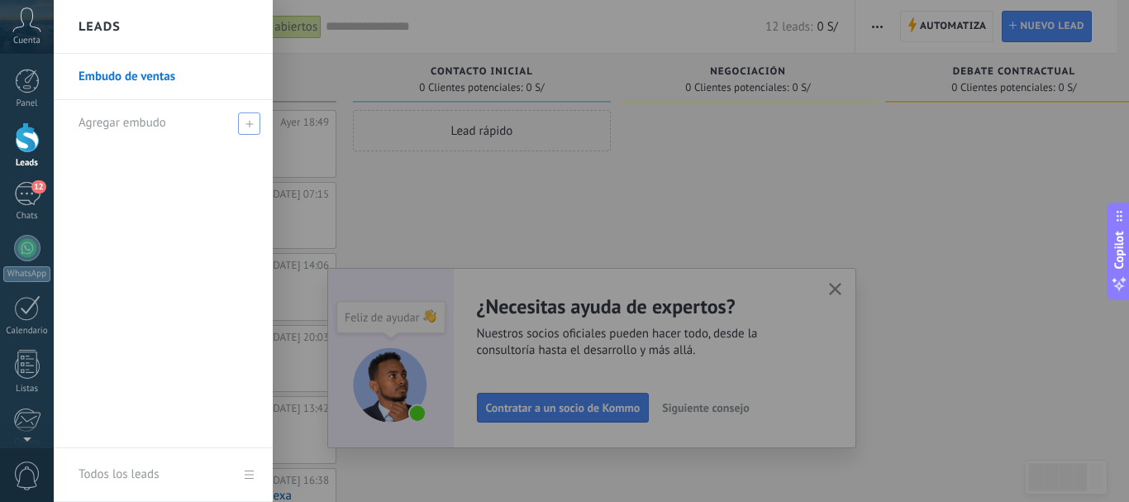
click at [246, 121] on icon at bounding box center [248, 123] width 7 height 7
type input "**********"
click at [253, 117] on span at bounding box center [251, 123] width 15 height 12
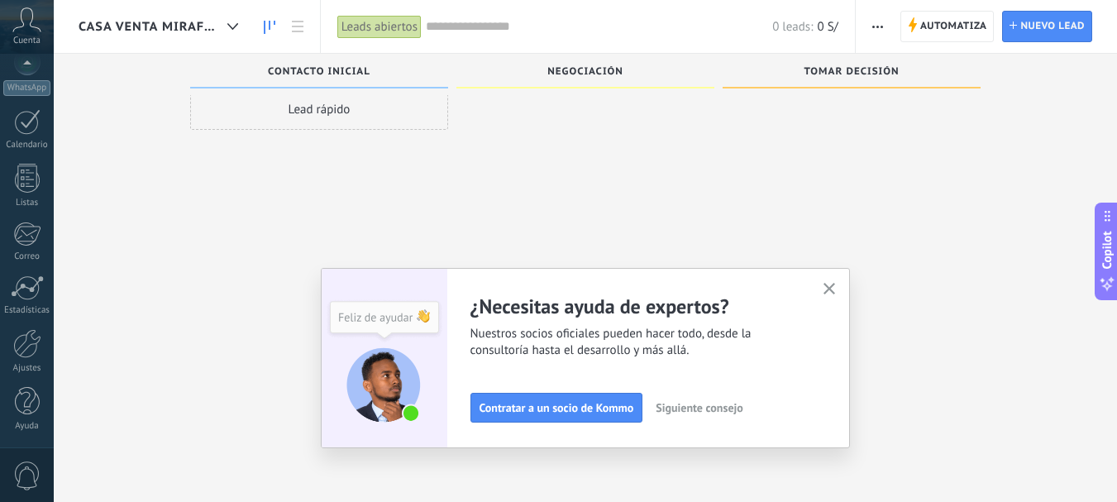
scroll to position [28, 0]
click at [35, 360] on link "Ajustes" at bounding box center [27, 351] width 54 height 45
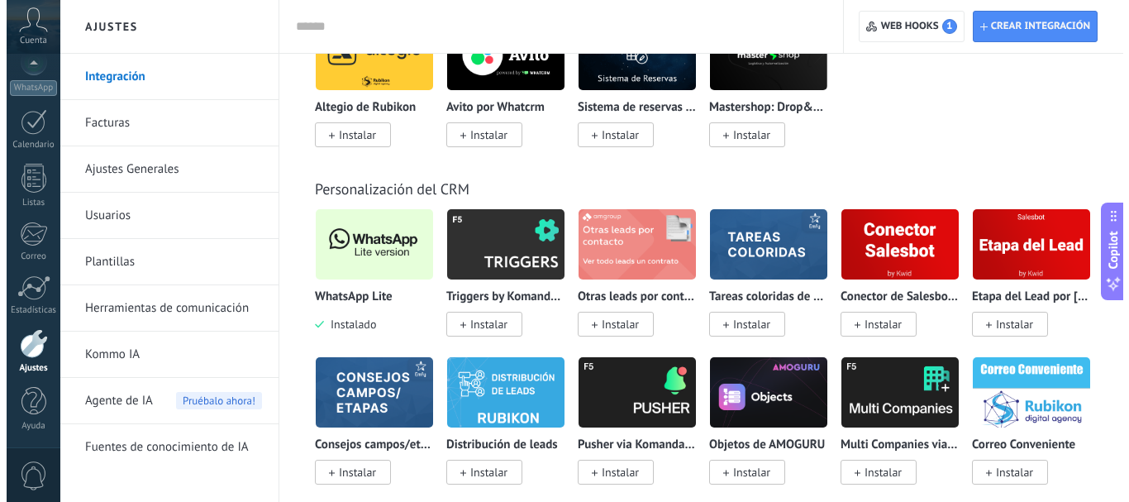
scroll to position [4050, 0]
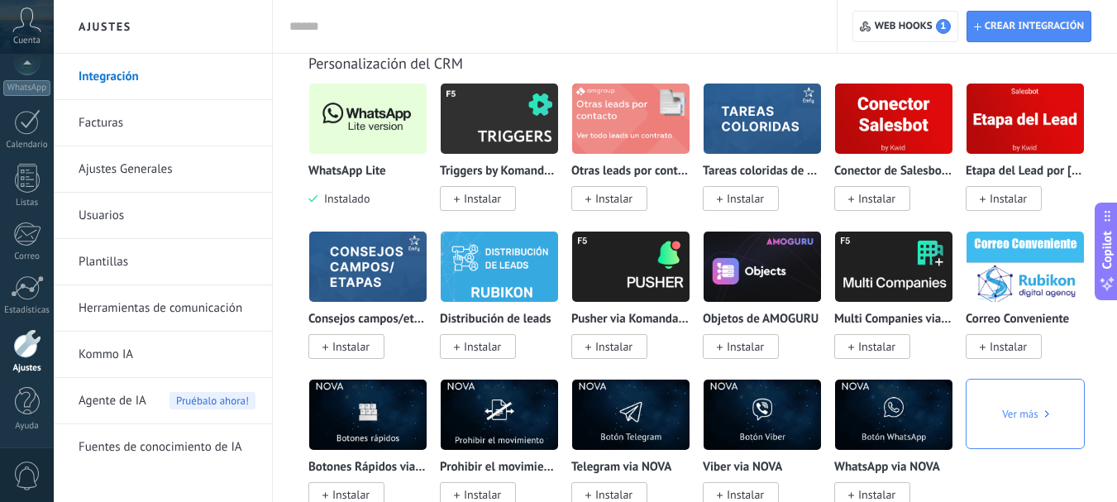
click at [360, 127] on img at bounding box center [367, 119] width 117 height 80
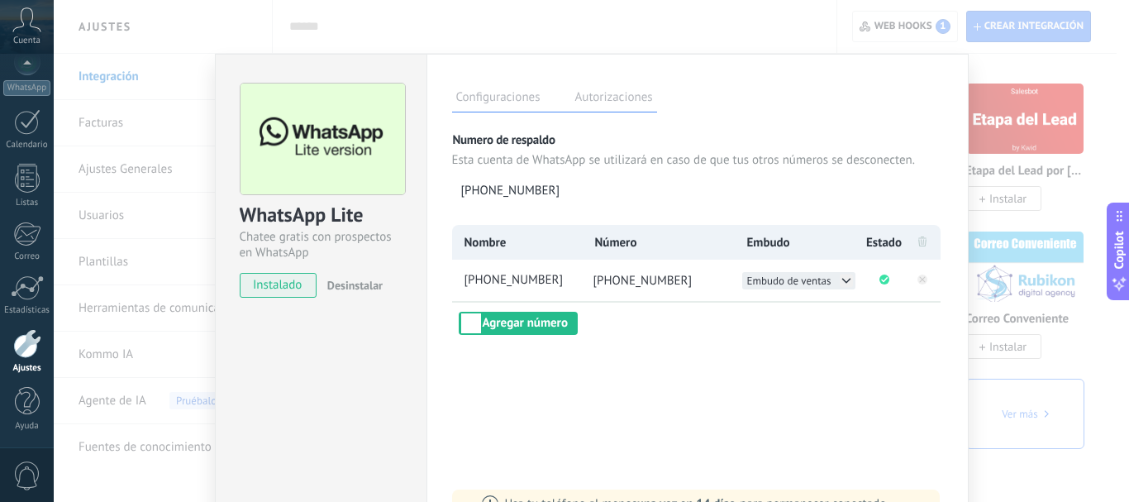
click at [843, 278] on icon at bounding box center [846, 280] width 13 height 13
click at [824, 302] on span "CASA VENTA MIRAFLORES" at bounding box center [799, 298] width 103 height 14
click at [536, 323] on button "Agregar número" at bounding box center [518, 323] width 119 height 23
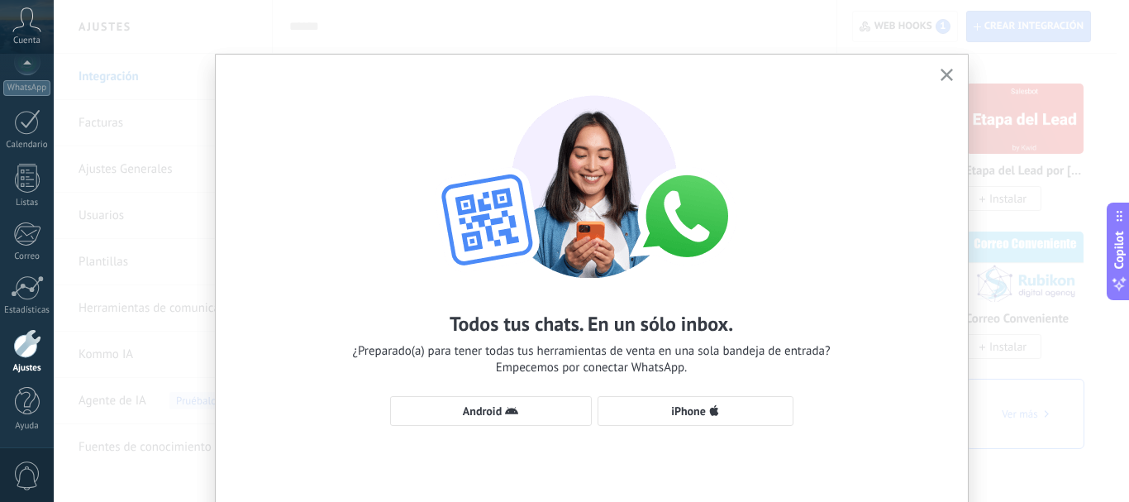
click at [947, 76] on icon "button" at bounding box center [947, 75] width 12 height 12
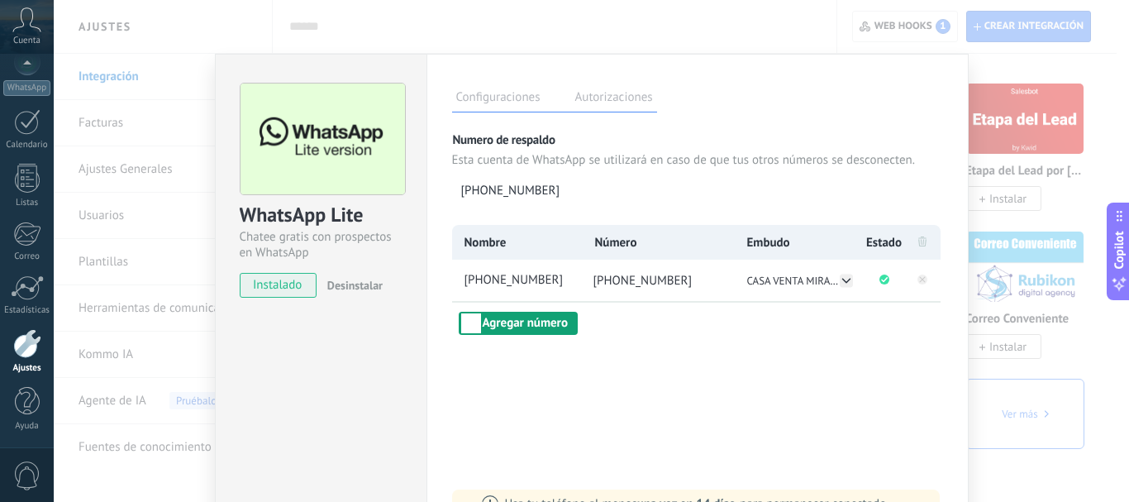
click at [548, 326] on button "Agregar número" at bounding box center [518, 323] width 119 height 23
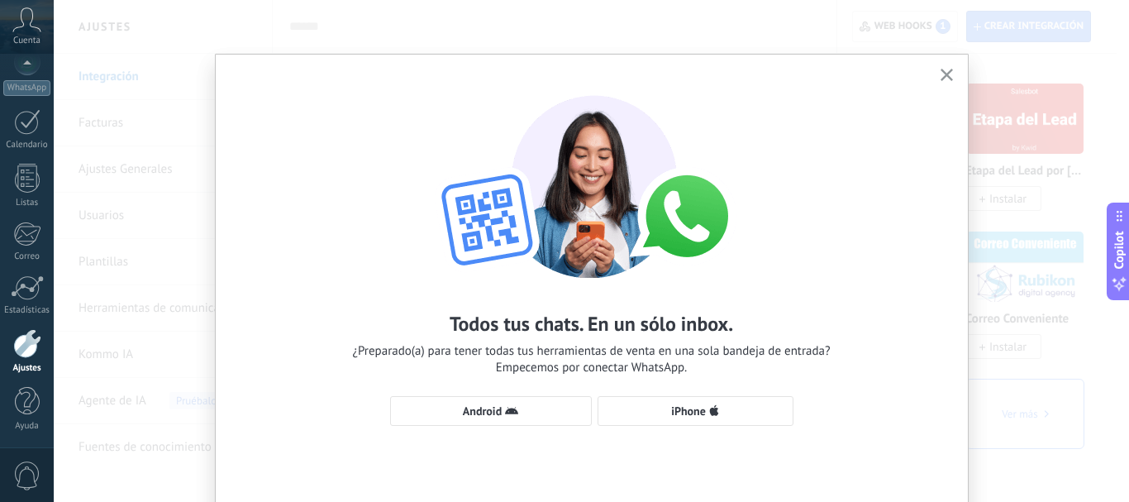
click at [941, 75] on icon "button" at bounding box center [947, 75] width 12 height 12
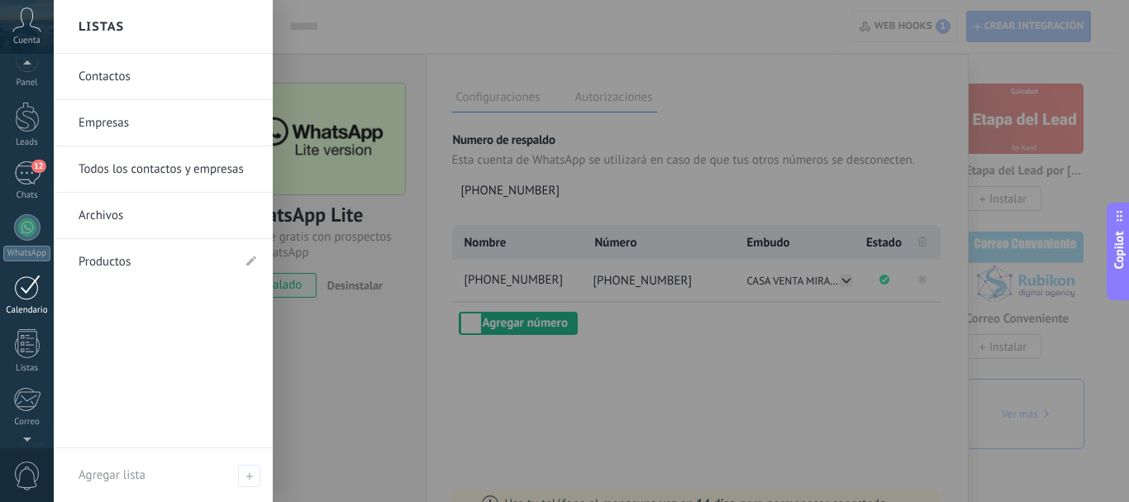
scroll to position [0, 0]
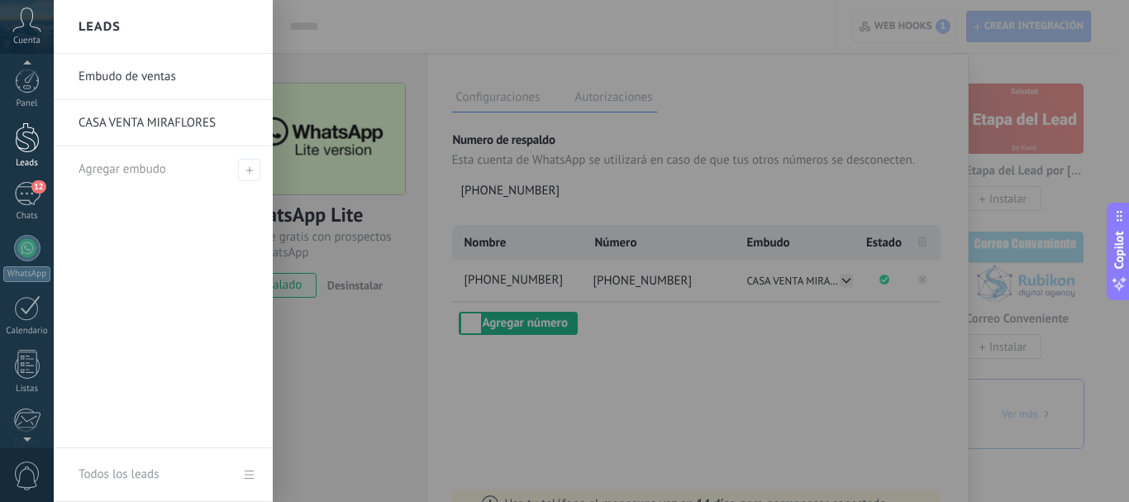
click at [30, 151] on div at bounding box center [27, 137] width 25 height 31
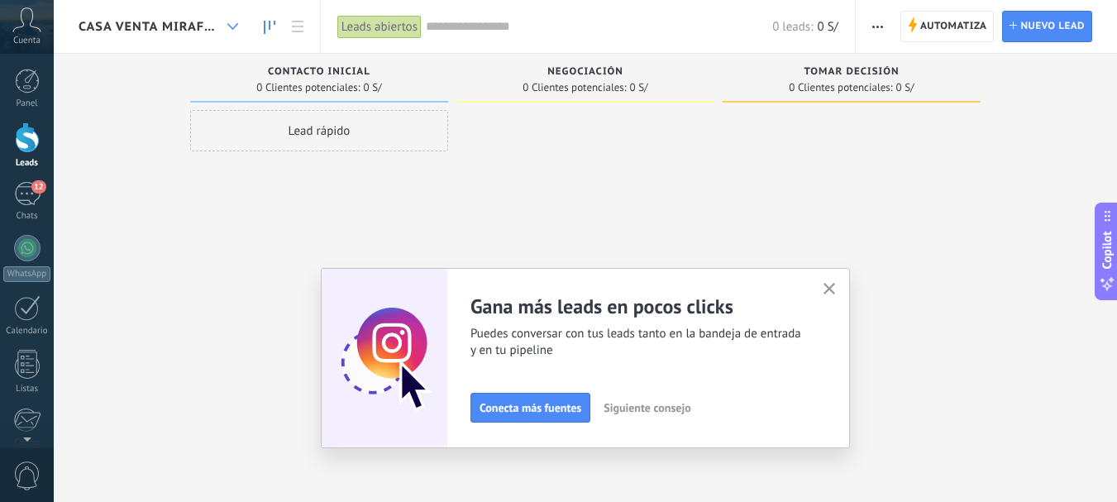
click at [235, 28] on use at bounding box center [232, 26] width 11 height 7
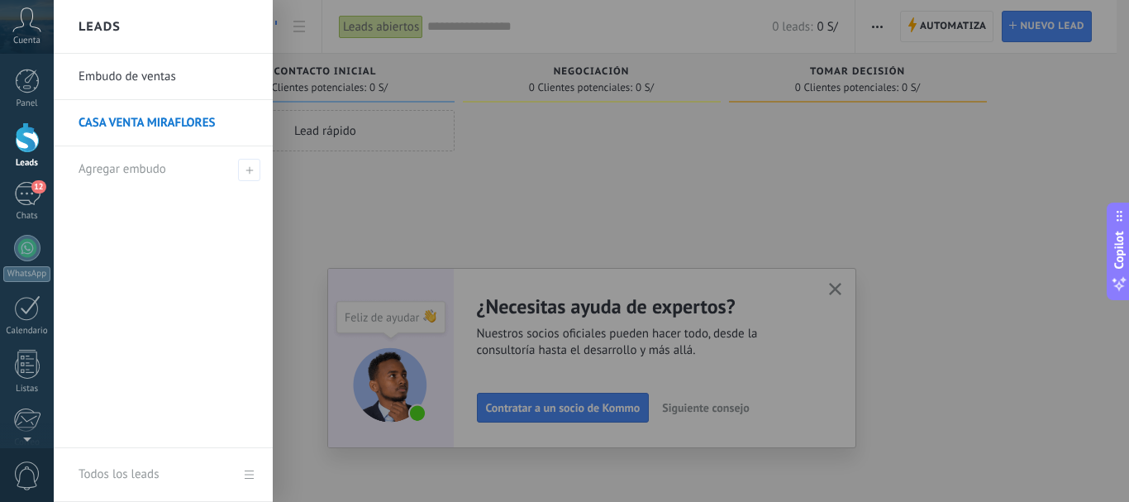
click at [235, 28] on div "Leads" at bounding box center [163, 27] width 219 height 54
